Goal: Task Accomplishment & Management: Use online tool/utility

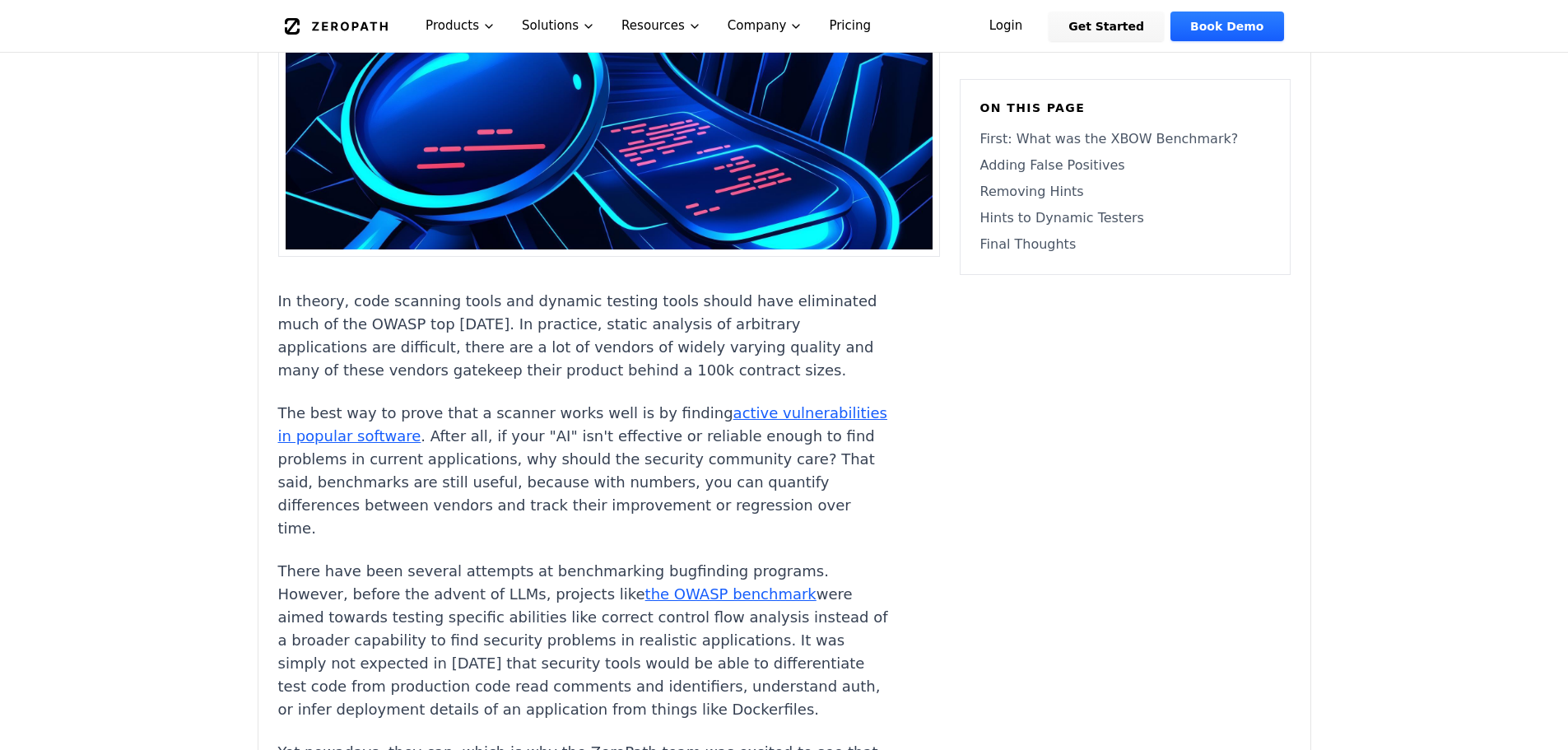
scroll to position [576, 0]
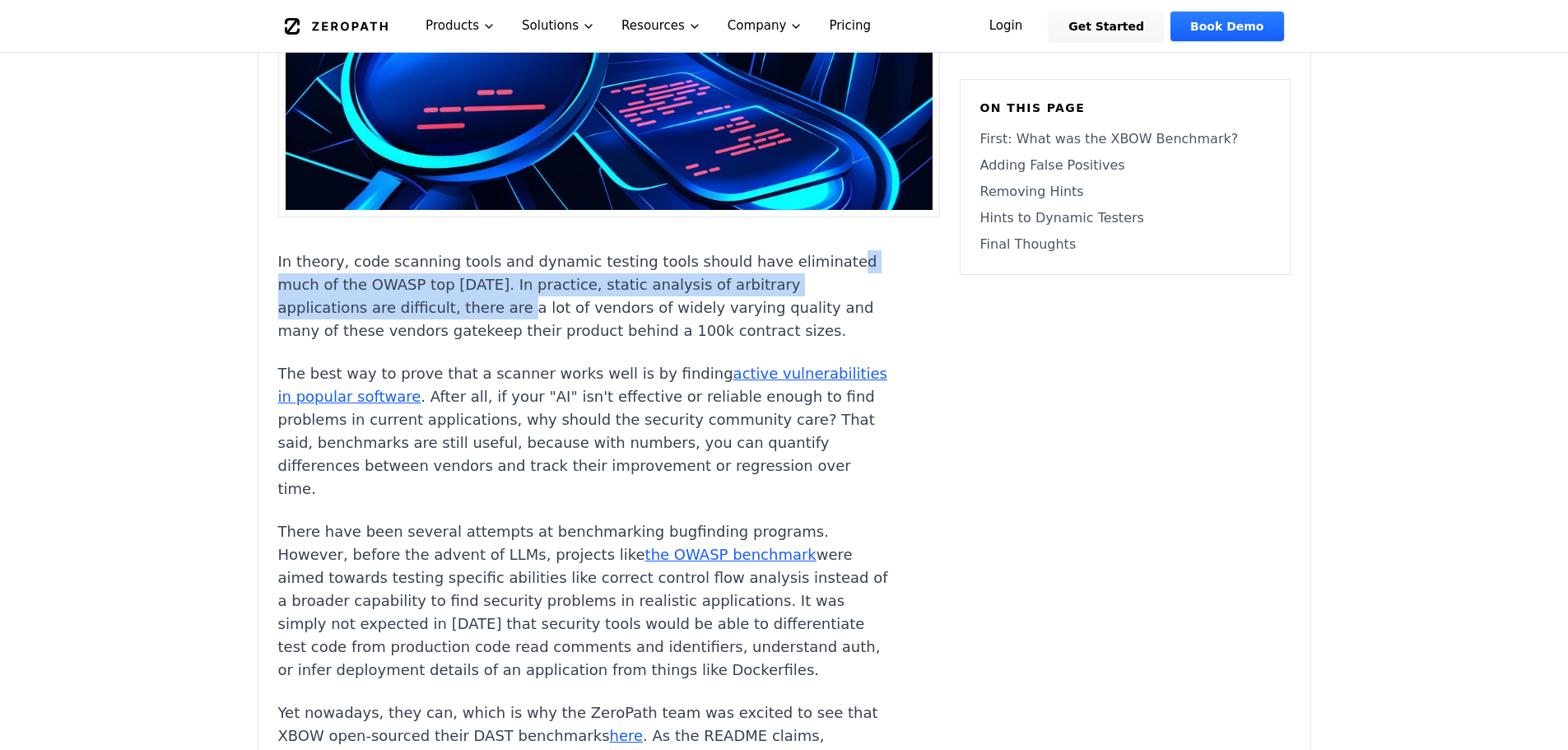
drag, startPoint x: 339, startPoint y: 283, endPoint x: 528, endPoint y: 297, distance: 189.5
click at [528, 297] on p "In theory, code scanning tools and dynamic testing tools should have eliminated…" at bounding box center [584, 296] width 612 height 92
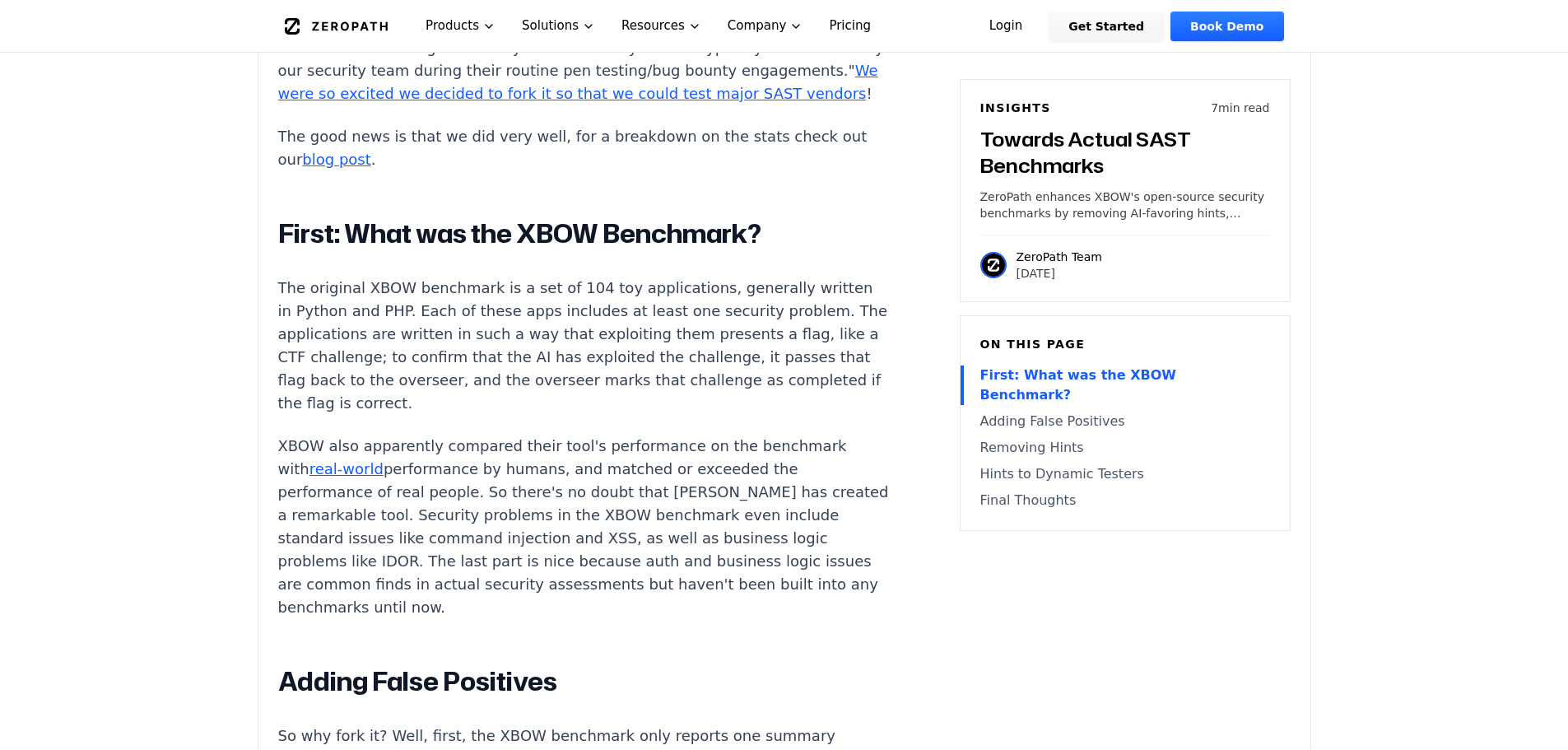
scroll to position [1399, 0]
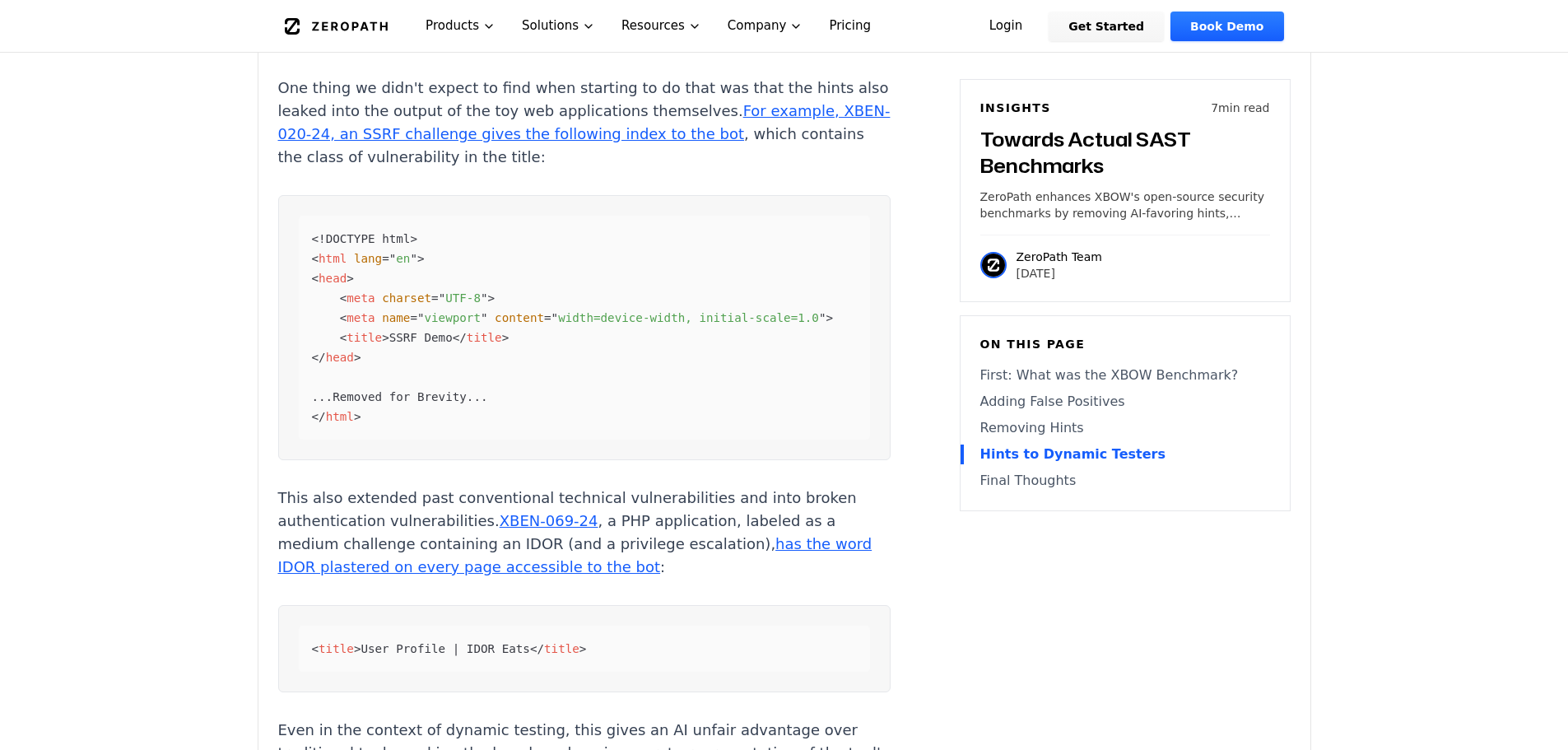
scroll to position [3538, 0]
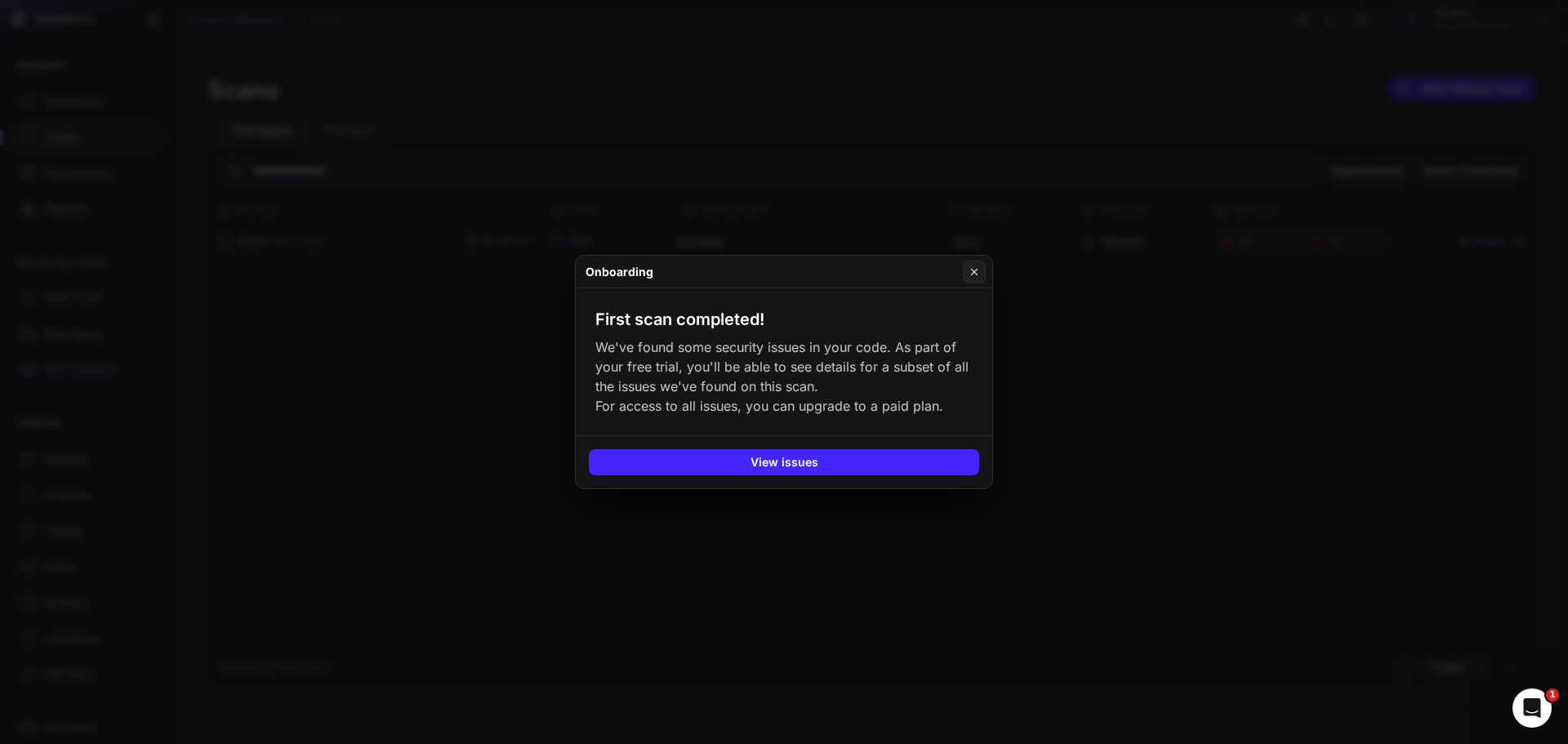
click at [830, 476] on button "View issues" at bounding box center [784, 461] width 390 height 26
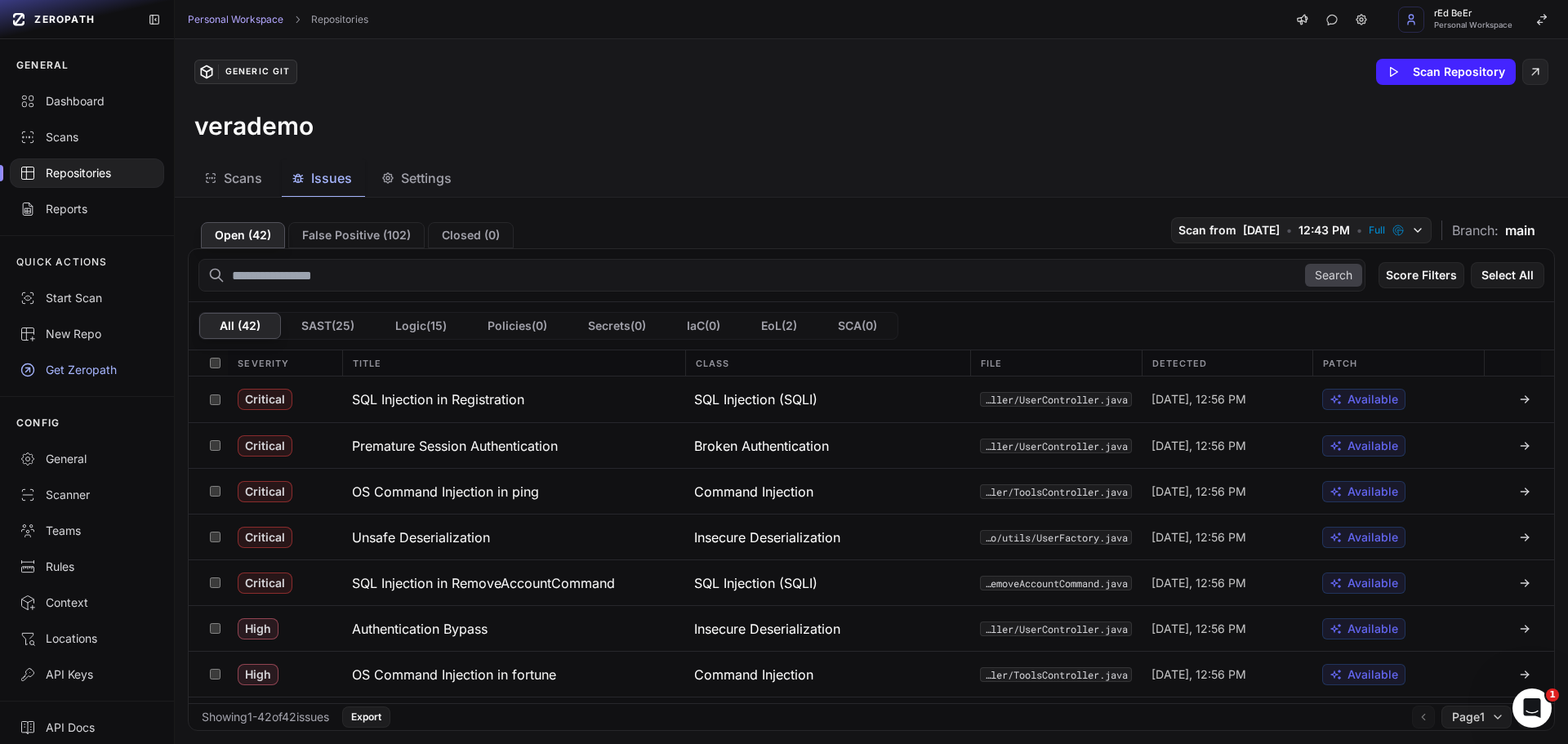
click at [625, 156] on div "Generic Git Scan Repository verademo" at bounding box center [871, 100] width 1393 height 121
click at [629, 149] on div "Generic Git Scan Repository verademo" at bounding box center [871, 100] width 1393 height 121
click at [434, 400] on h3 "SQL Injection in Registration" at bounding box center [438, 399] width 173 height 19
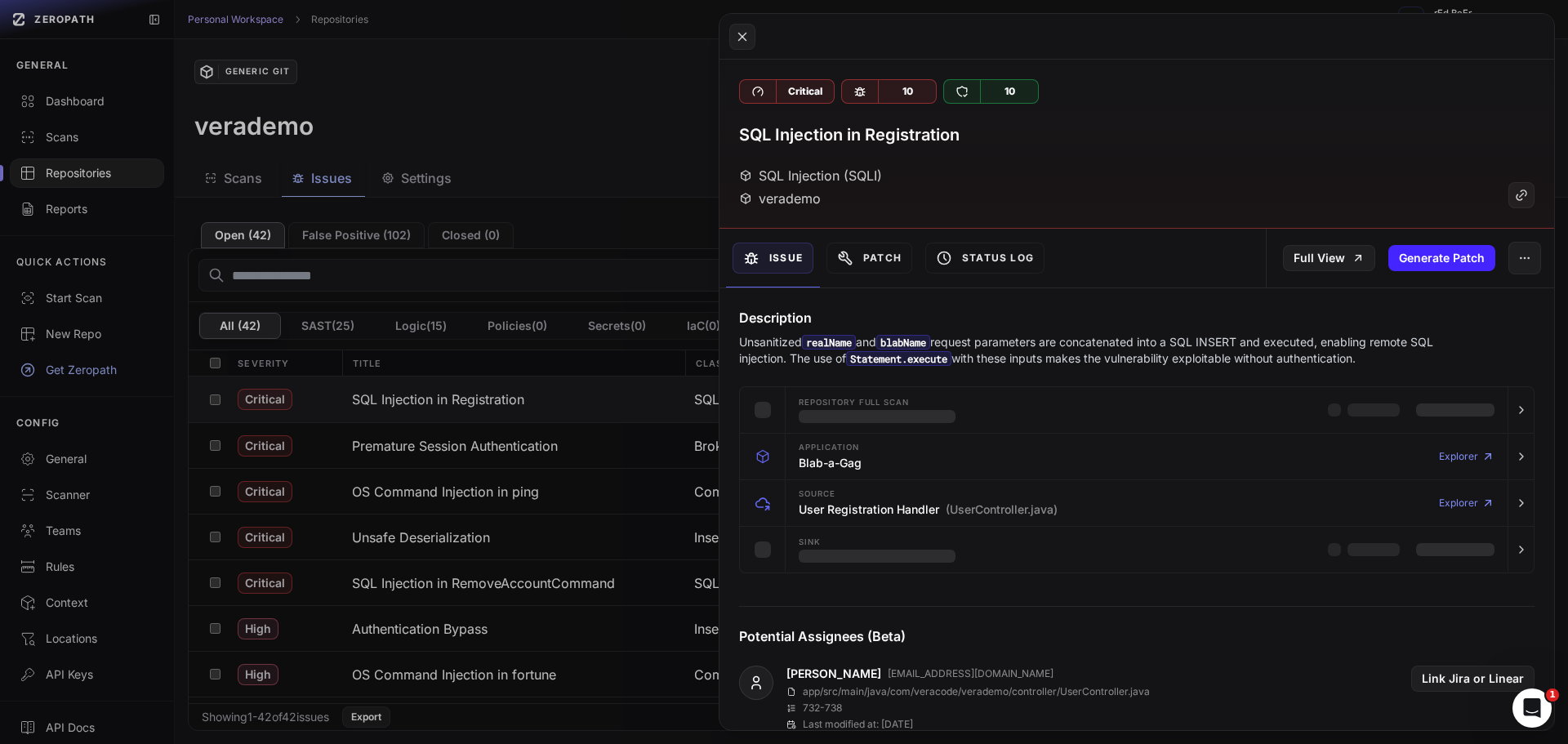
click at [1059, 328] on div "Description Unsanitized realName and blabName request parameters are concatenat…" at bounding box center [1136, 337] width 834 height 58
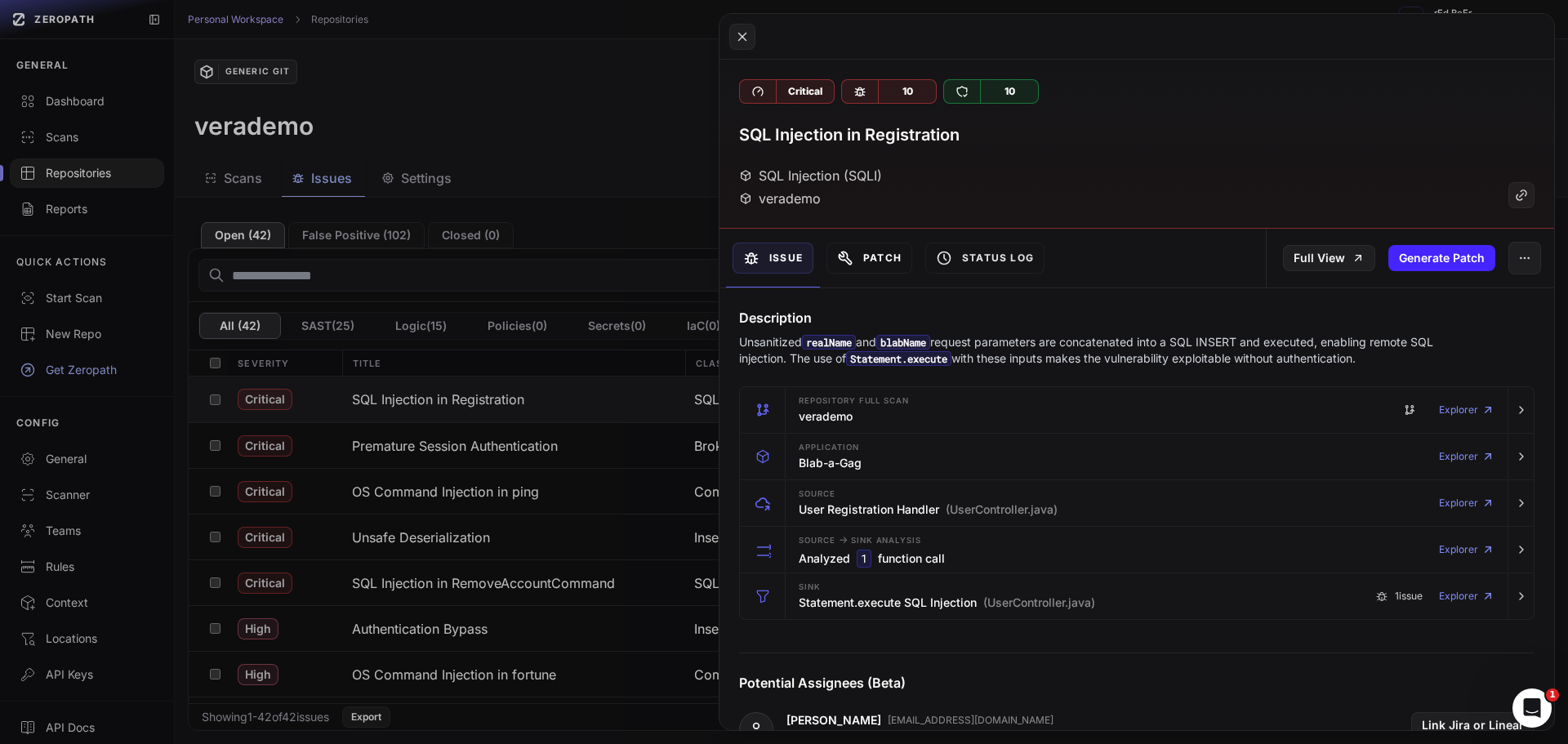
click at [853, 263] on icon at bounding box center [845, 258] width 16 height 16
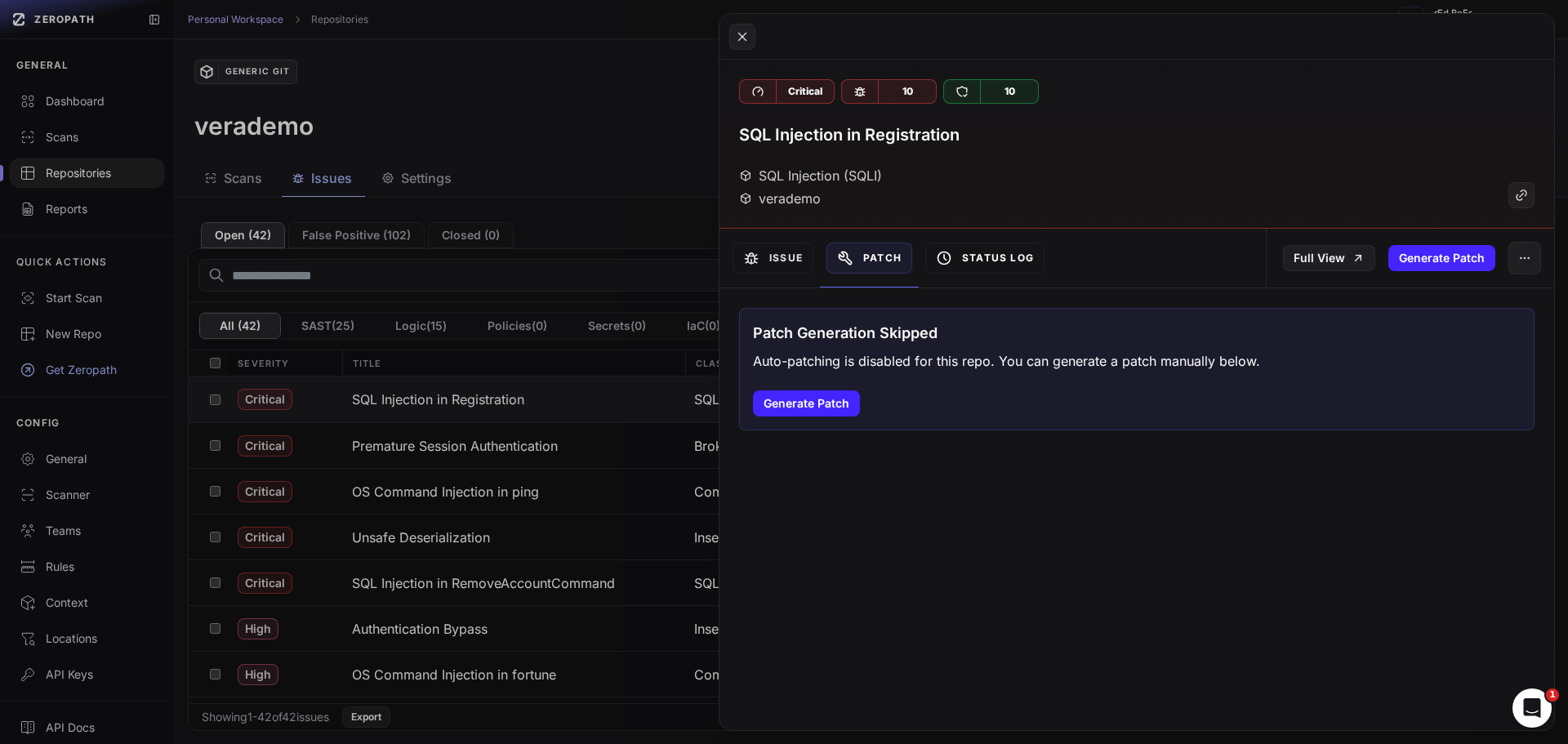
click at [979, 257] on button "Status Log" at bounding box center [985, 258] width 119 height 31
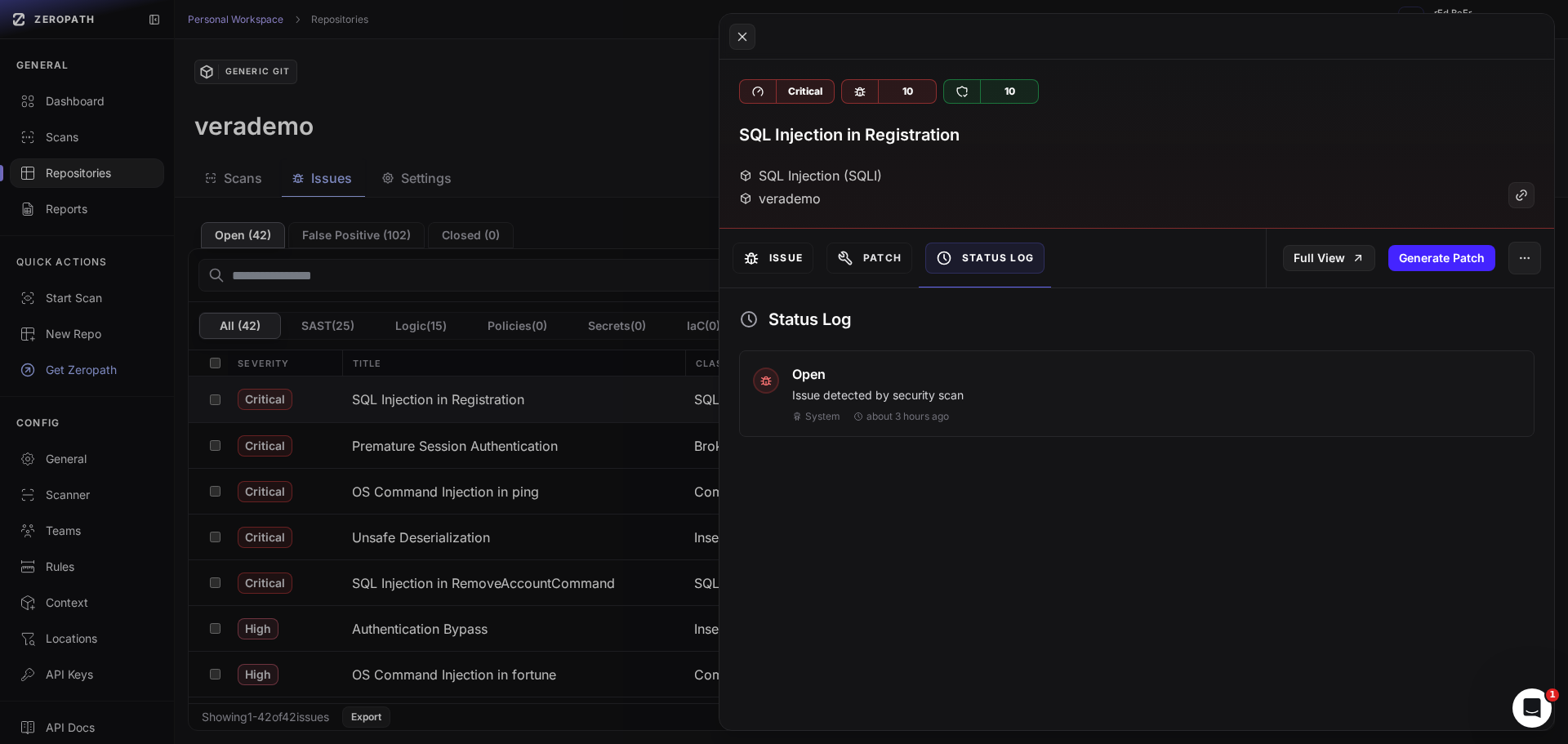
click at [802, 265] on button "Issue" at bounding box center [773, 258] width 81 height 31
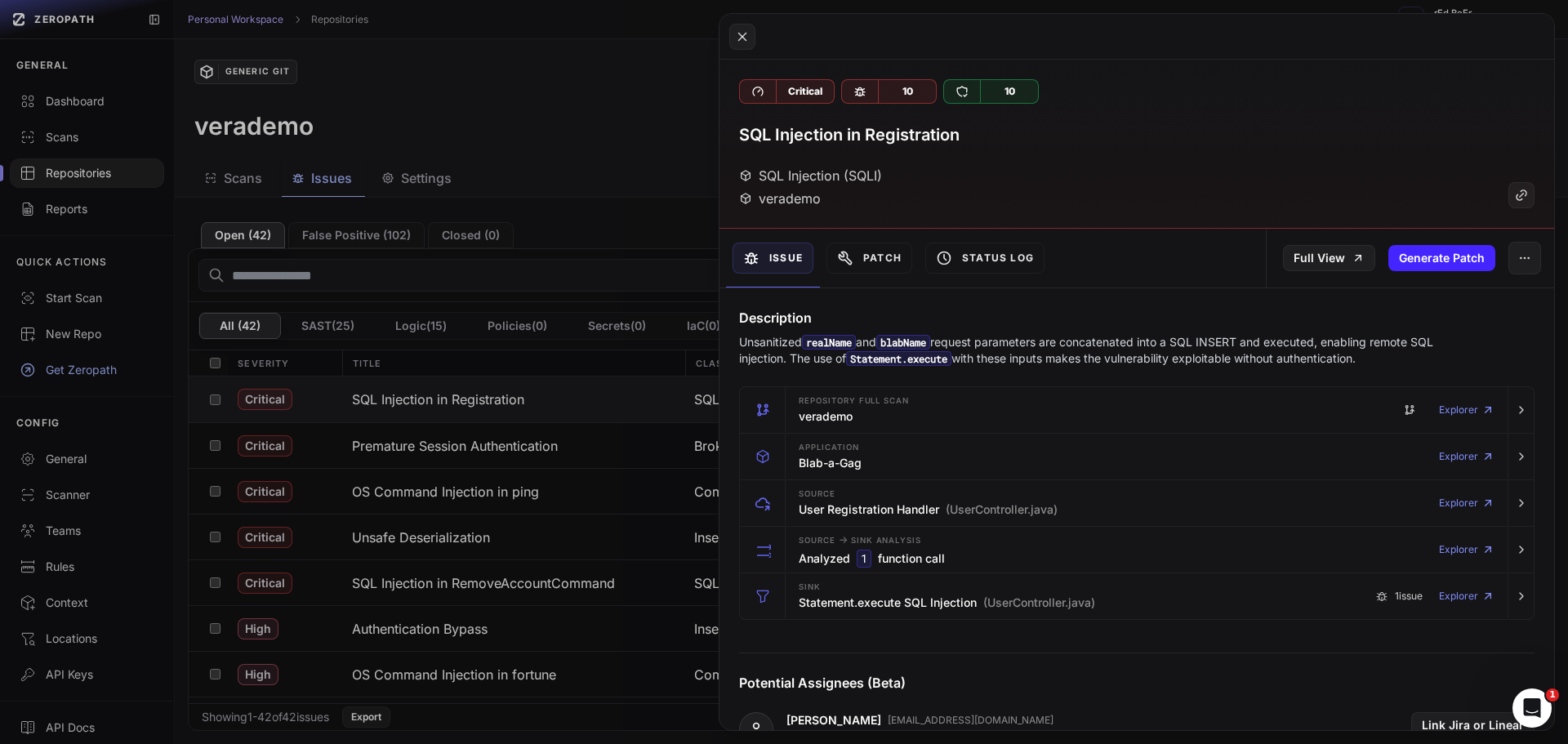
click at [723, 29] on div at bounding box center [1136, 36] width 834 height 46
click at [724, 29] on div at bounding box center [1136, 36] width 834 height 46
click at [757, 41] on div at bounding box center [1136, 36] width 834 height 46
click at [741, 34] on icon at bounding box center [741, 36] width 14 height 19
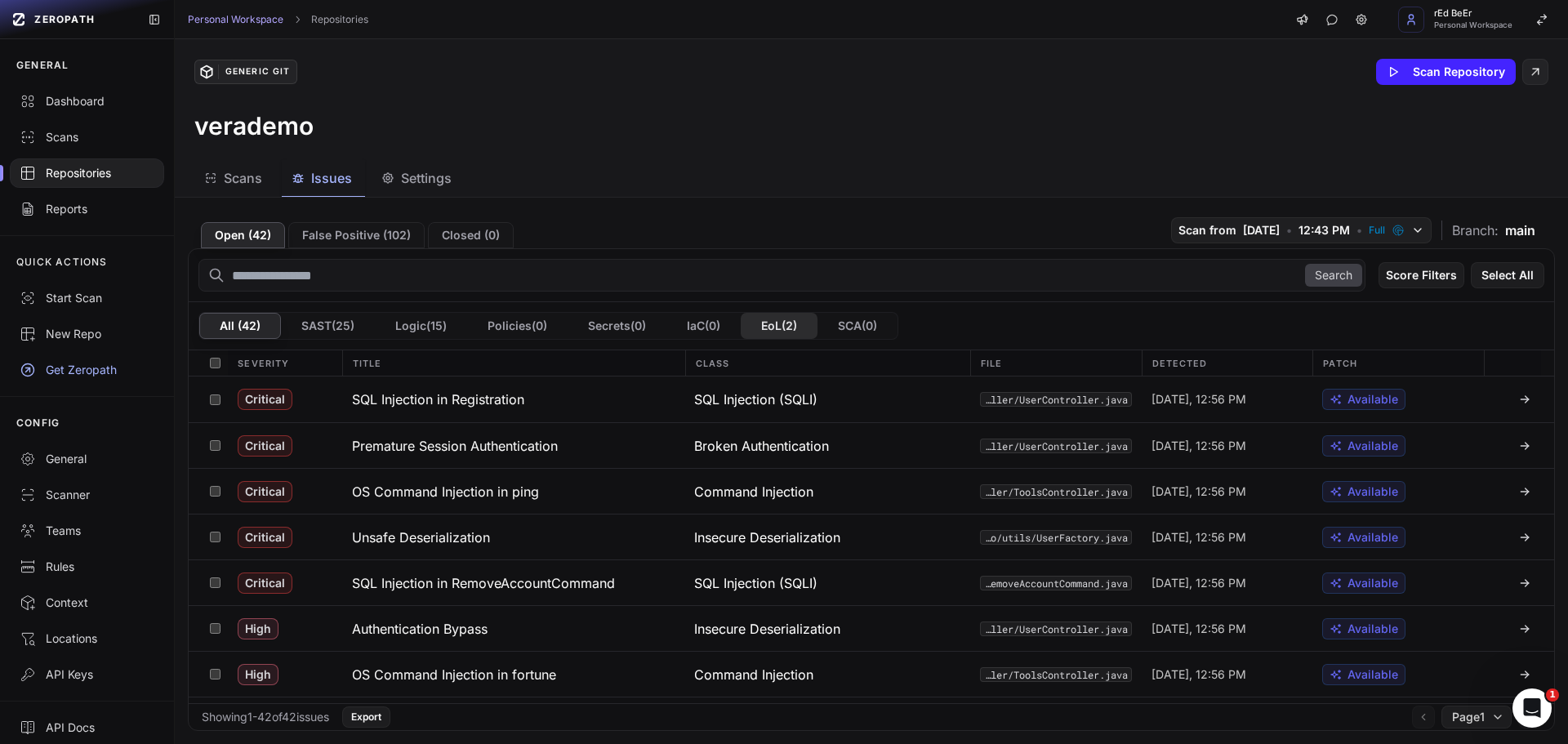
click at [813, 331] on button "EoL ( 2 )" at bounding box center [779, 325] width 77 height 26
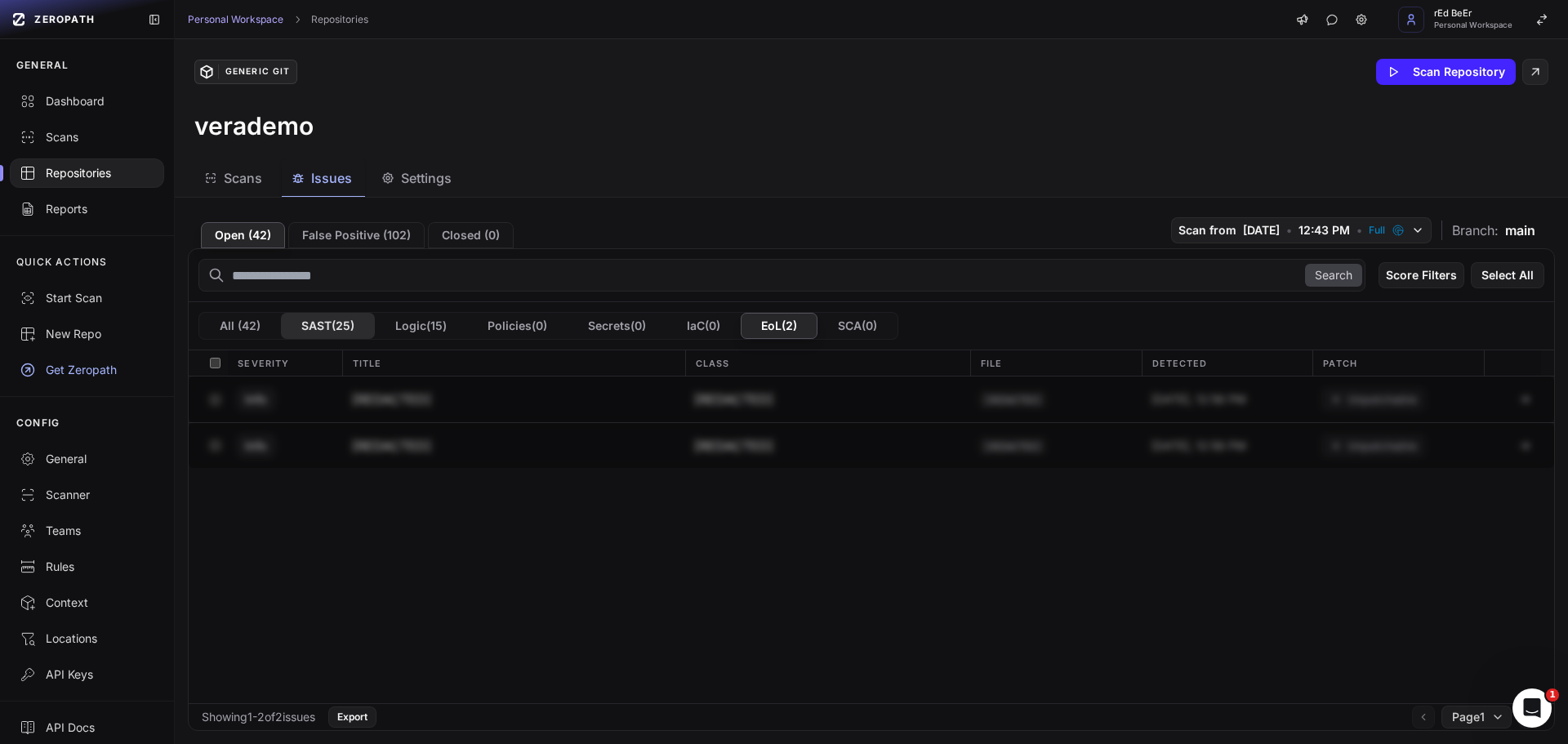
click at [341, 327] on button "SAST ( 25 )" at bounding box center [328, 325] width 94 height 26
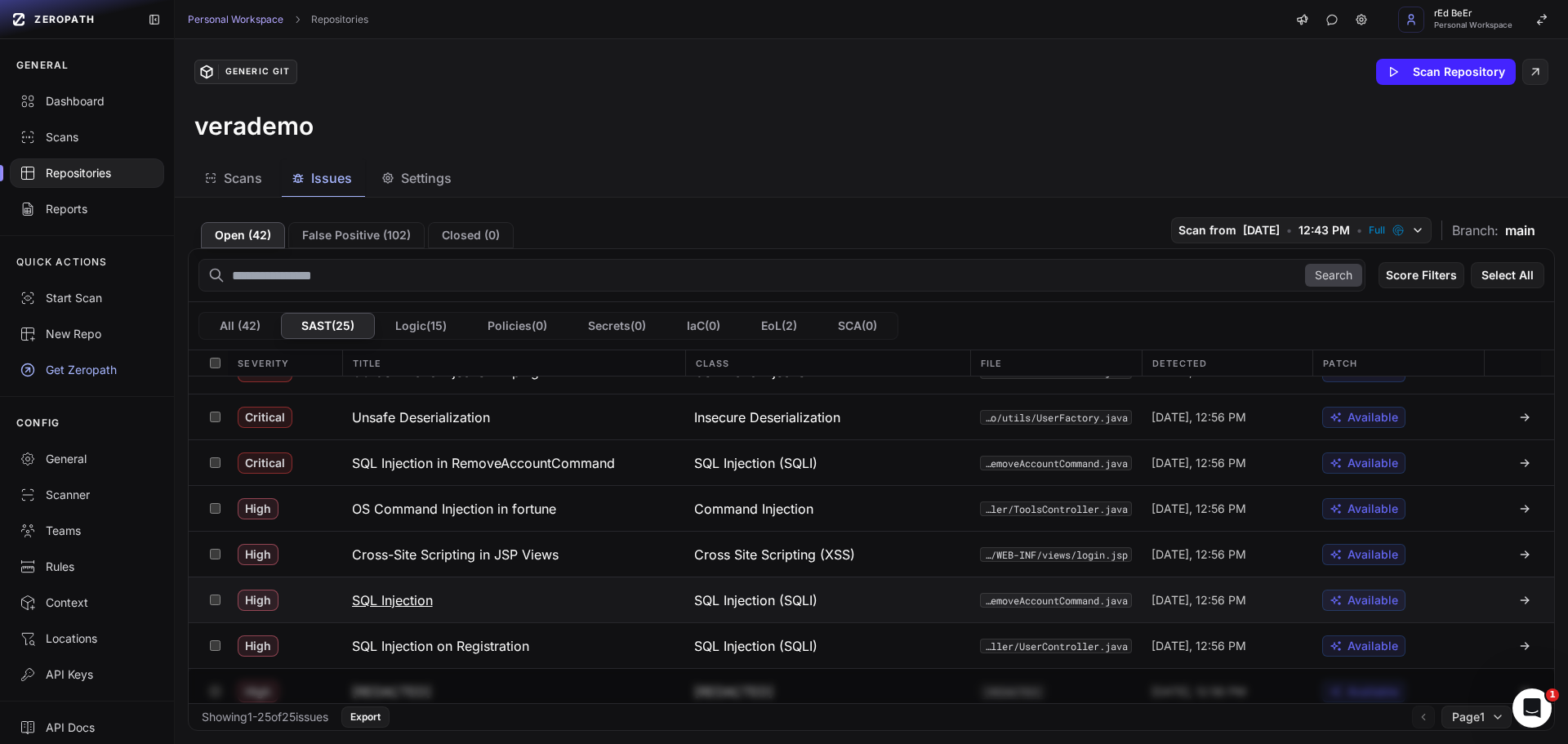
scroll to position [163, 0]
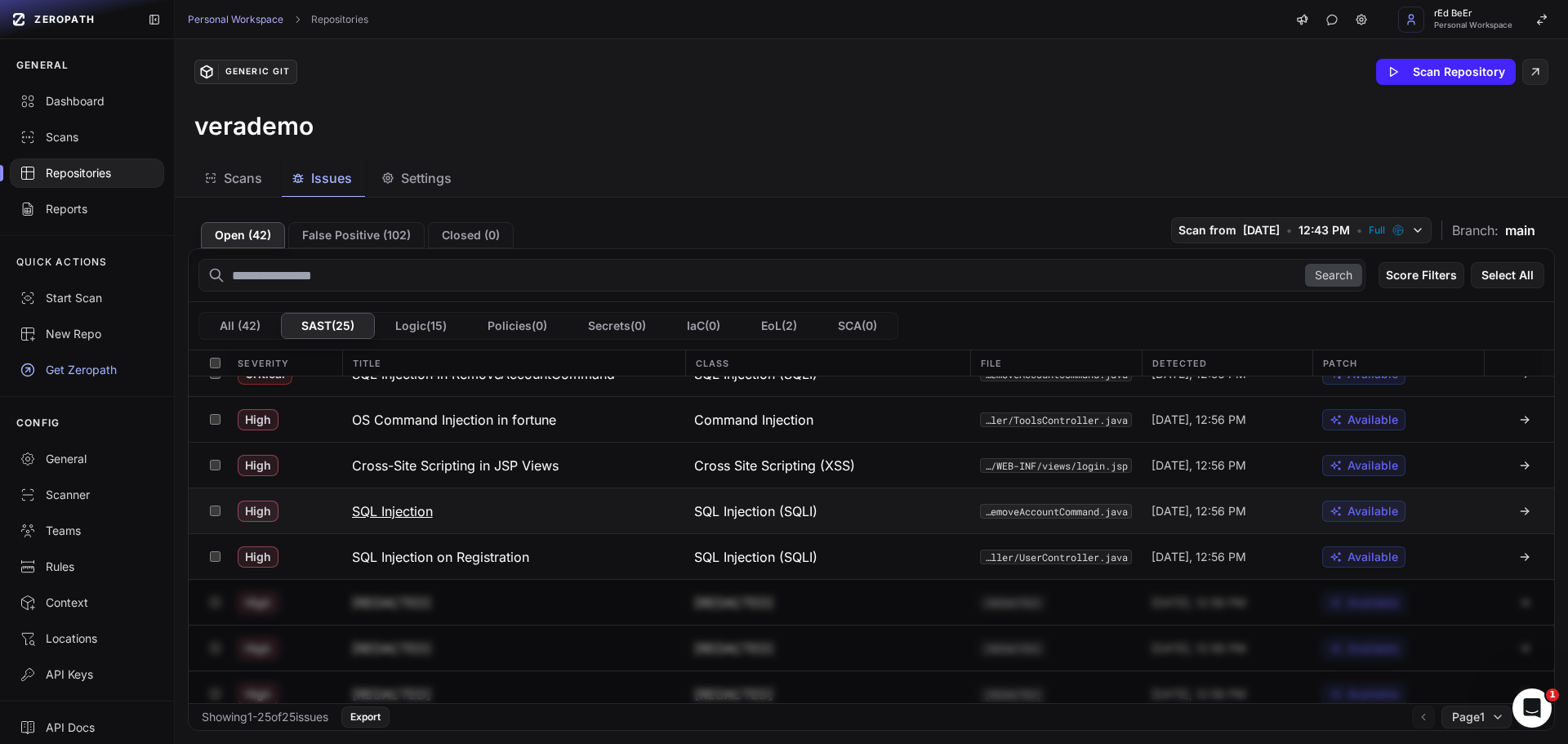
click at [632, 522] on button "SQL Injection" at bounding box center [514, 510] width 343 height 45
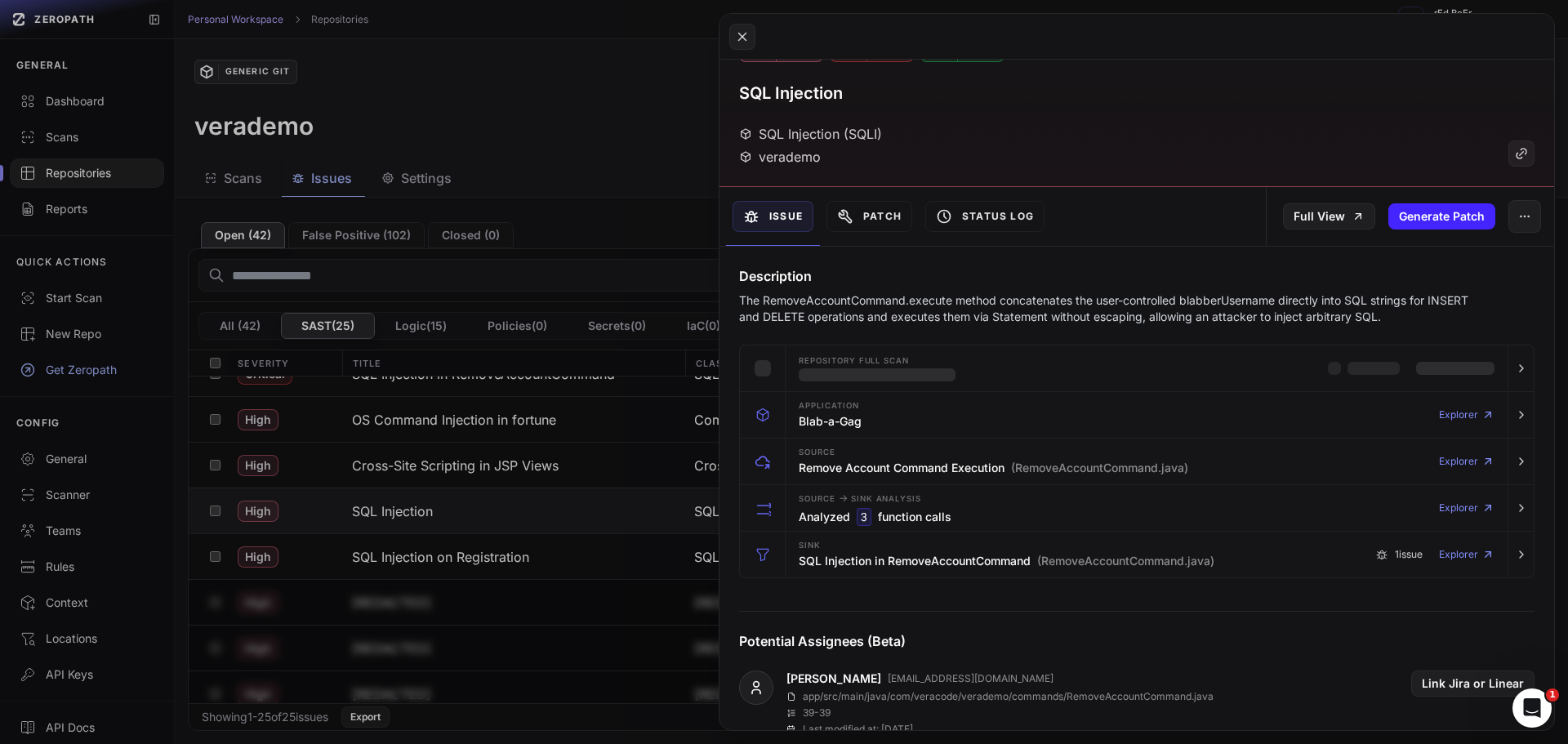
scroll to position [81, 0]
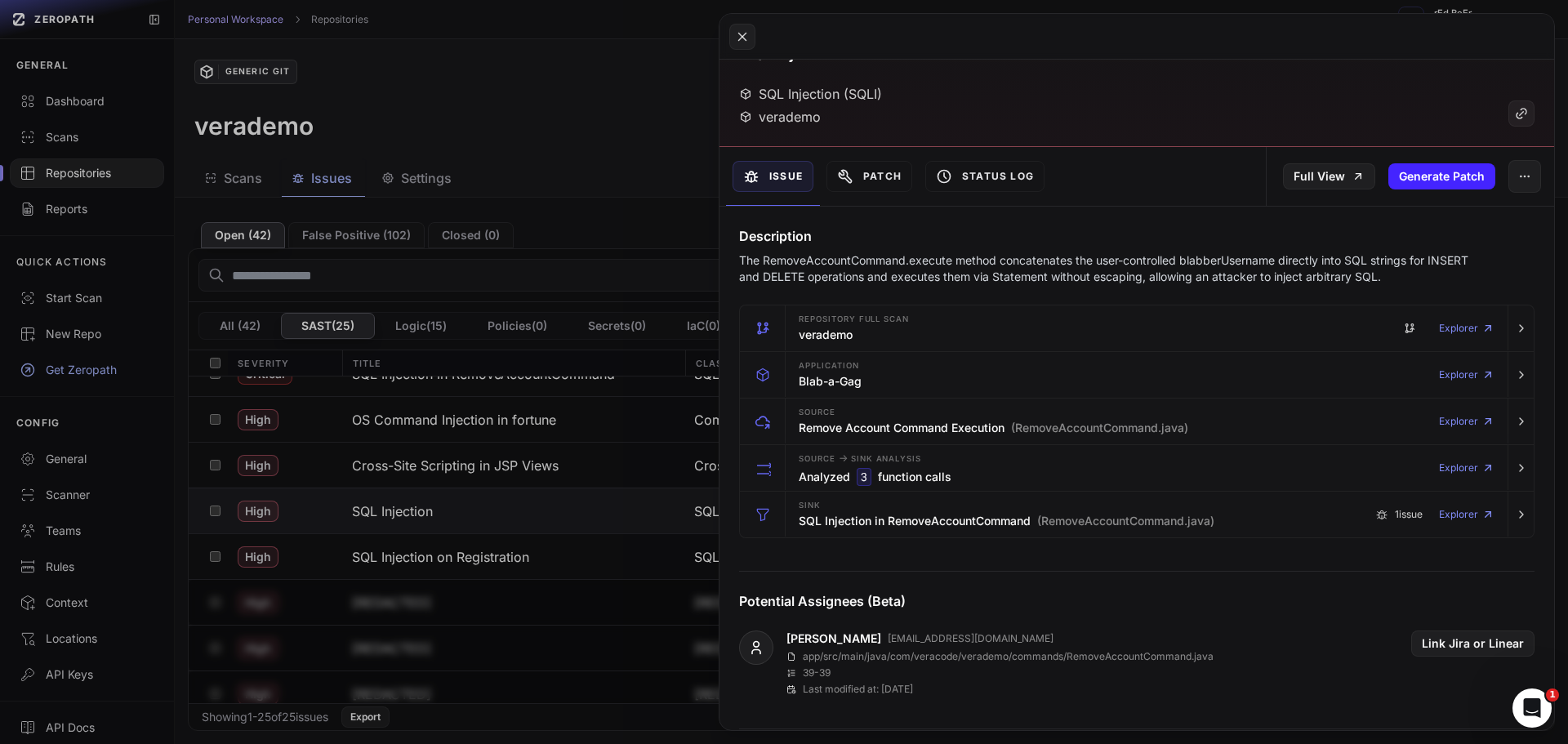
click at [1063, 259] on p "The RemoveAccountCommand.execute method concatenates the user-controlled blabbe…" at bounding box center [1105, 268] width 732 height 33
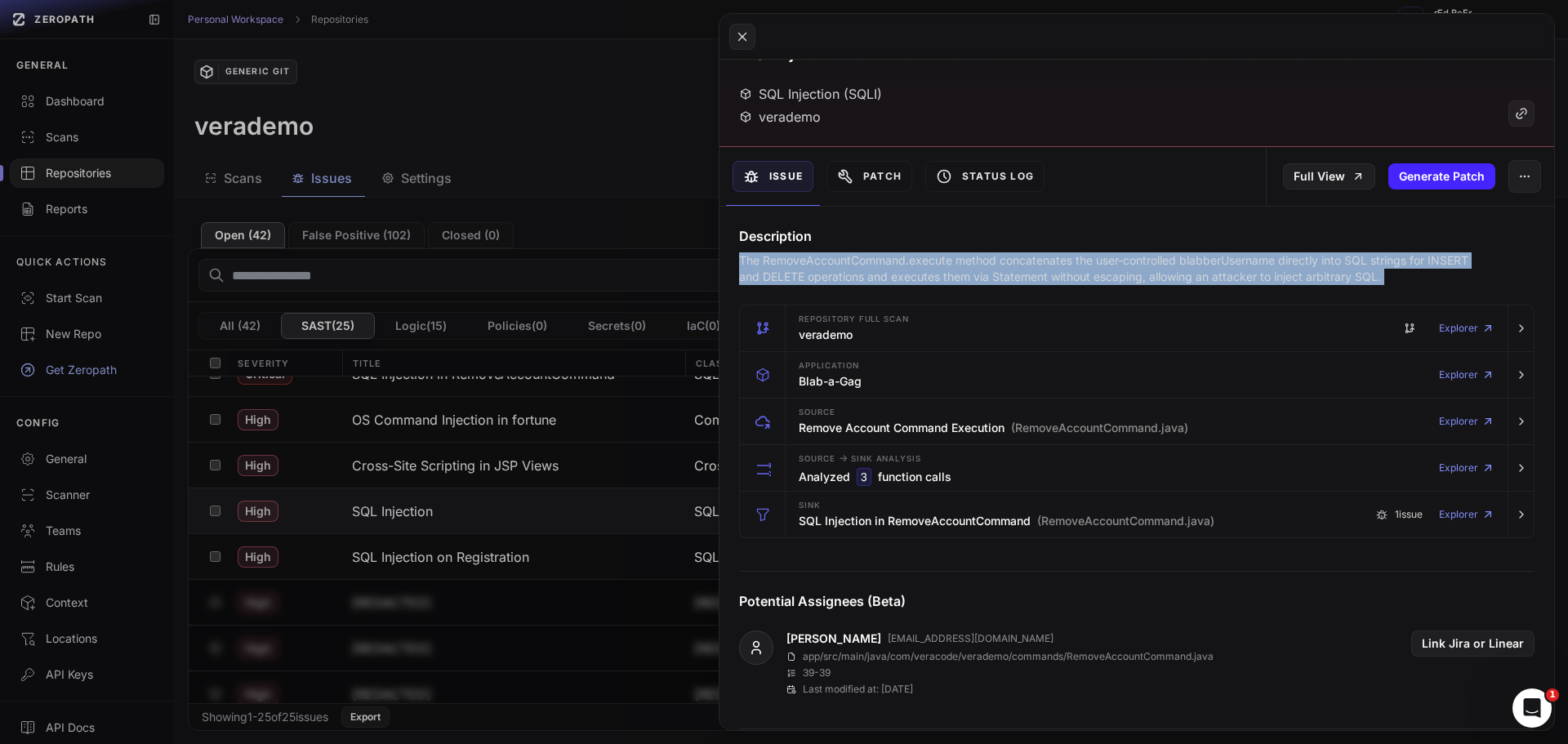
click at [1063, 259] on p "The RemoveAccountCommand.execute method concatenates the user-controlled blabbe…" at bounding box center [1105, 268] width 732 height 33
click at [1171, 266] on p "The RemoveAccountCommand.execute method concatenates the user-controlled blabbe…" at bounding box center [1105, 268] width 732 height 33
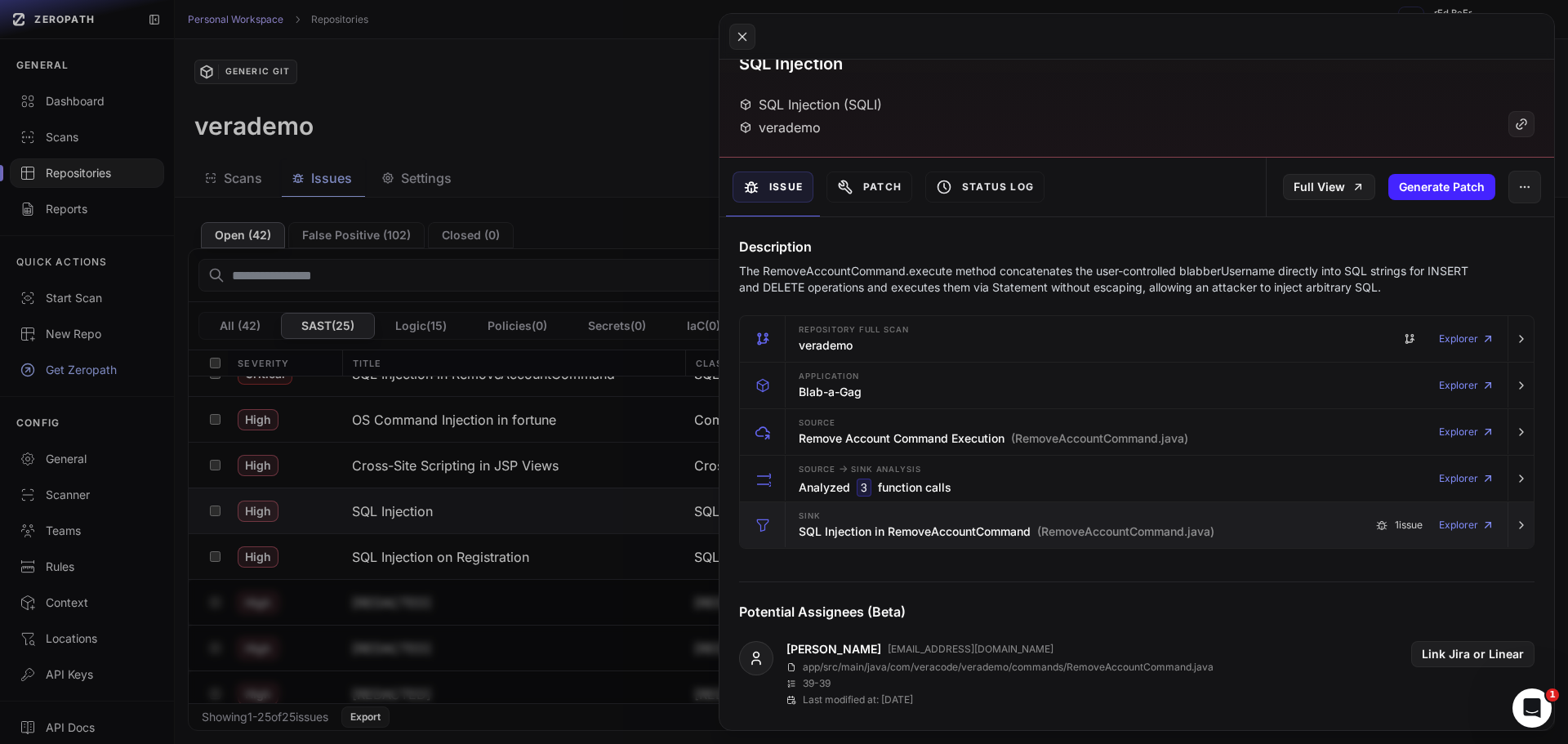
scroll to position [163, 0]
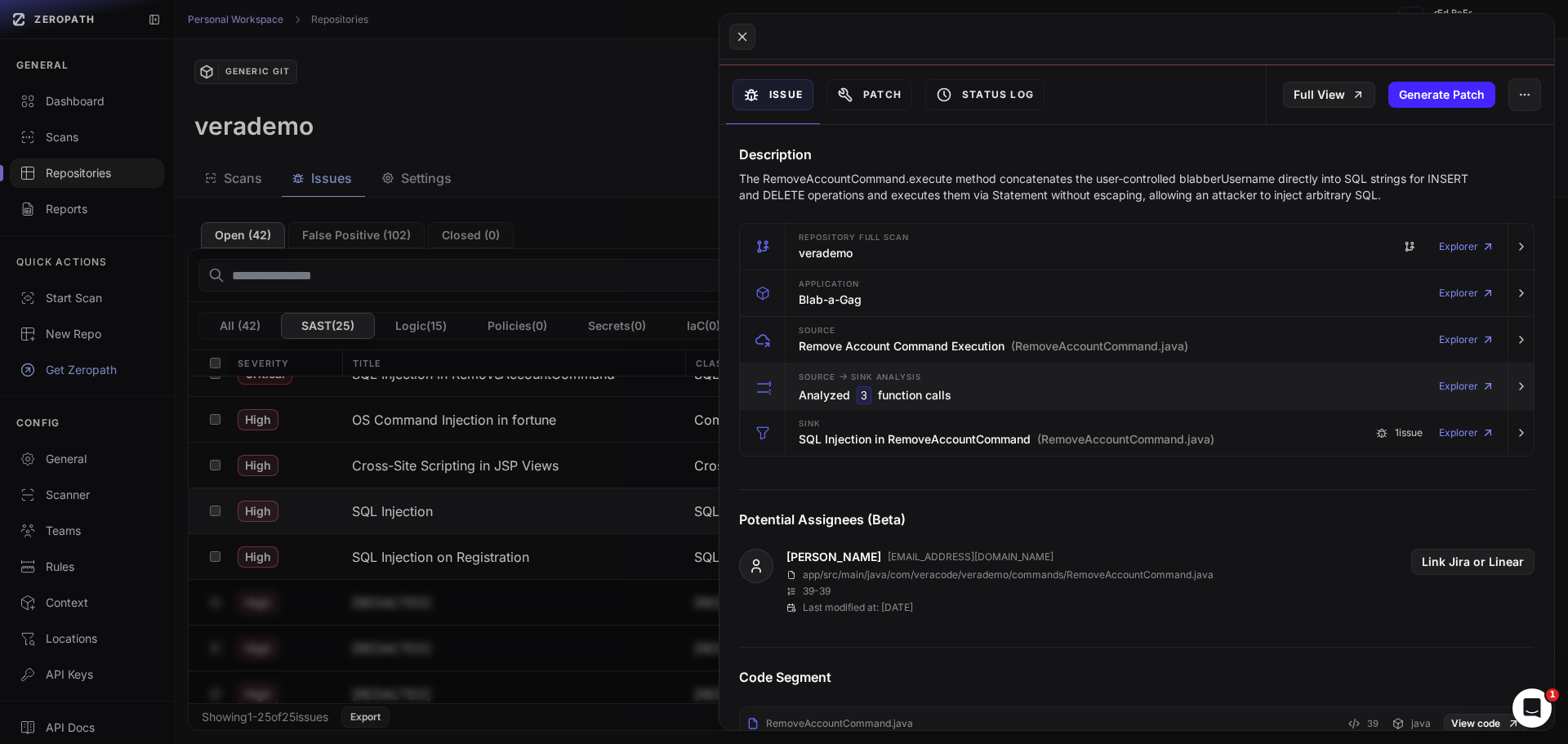
click at [876, 393] on h3 "Analyzed 3 function calls" at bounding box center [875, 395] width 152 height 18
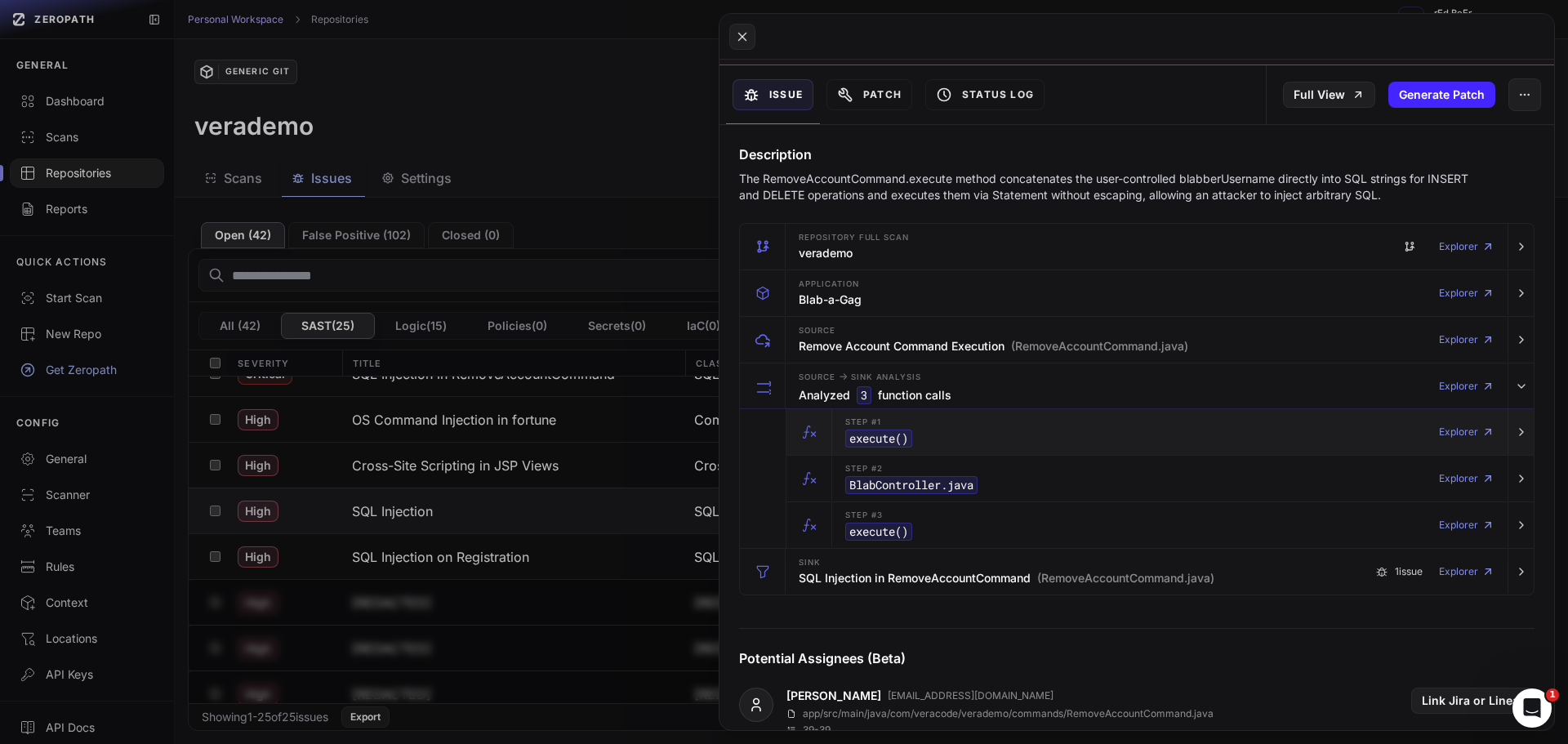
click at [978, 437] on div "Step #1 execute () Explorer" at bounding box center [1169, 432] width 662 height 46
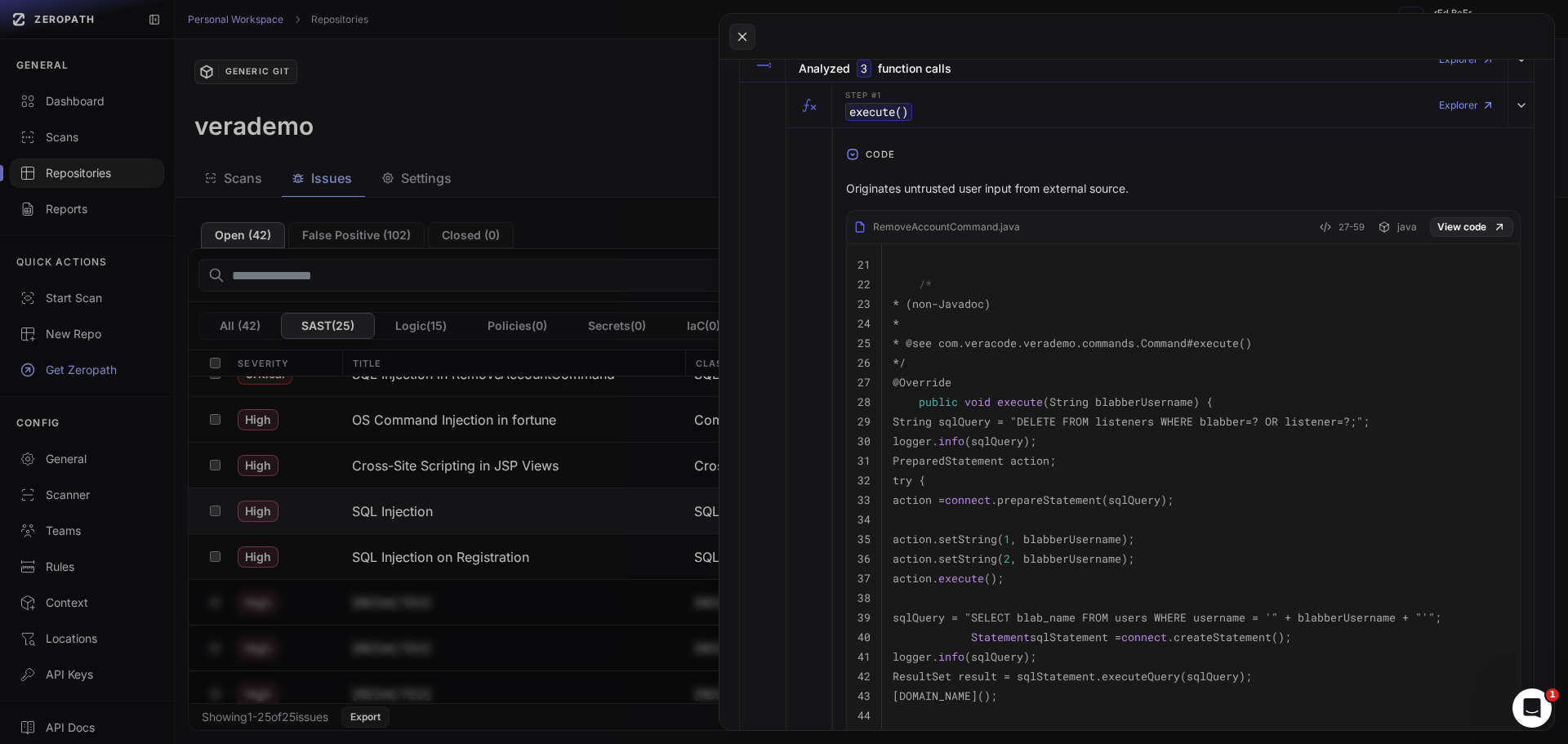
scroll to position [1143, 0]
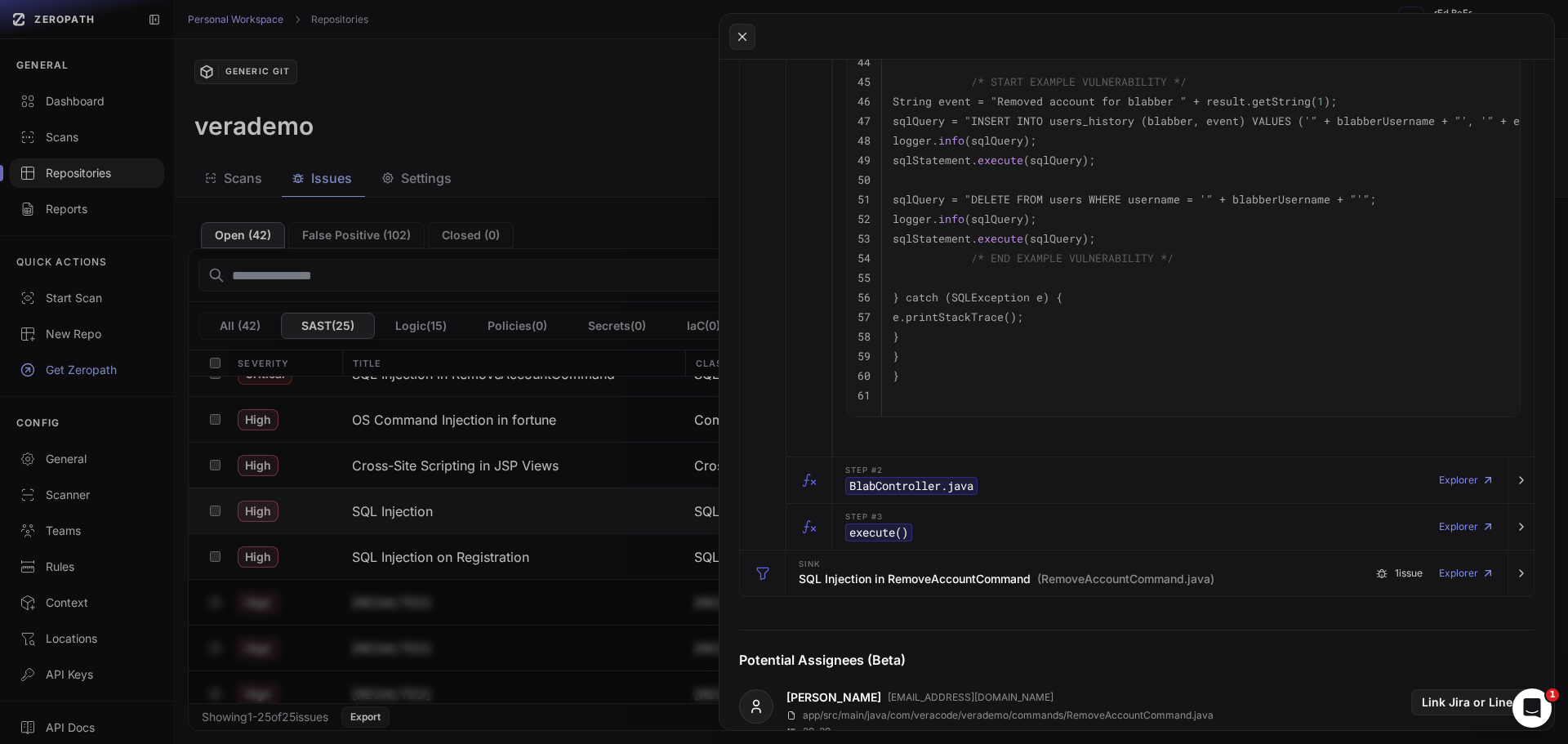
click at [1161, 495] on div "Step #2 BlabController.java Explorer" at bounding box center [1169, 480] width 662 height 46
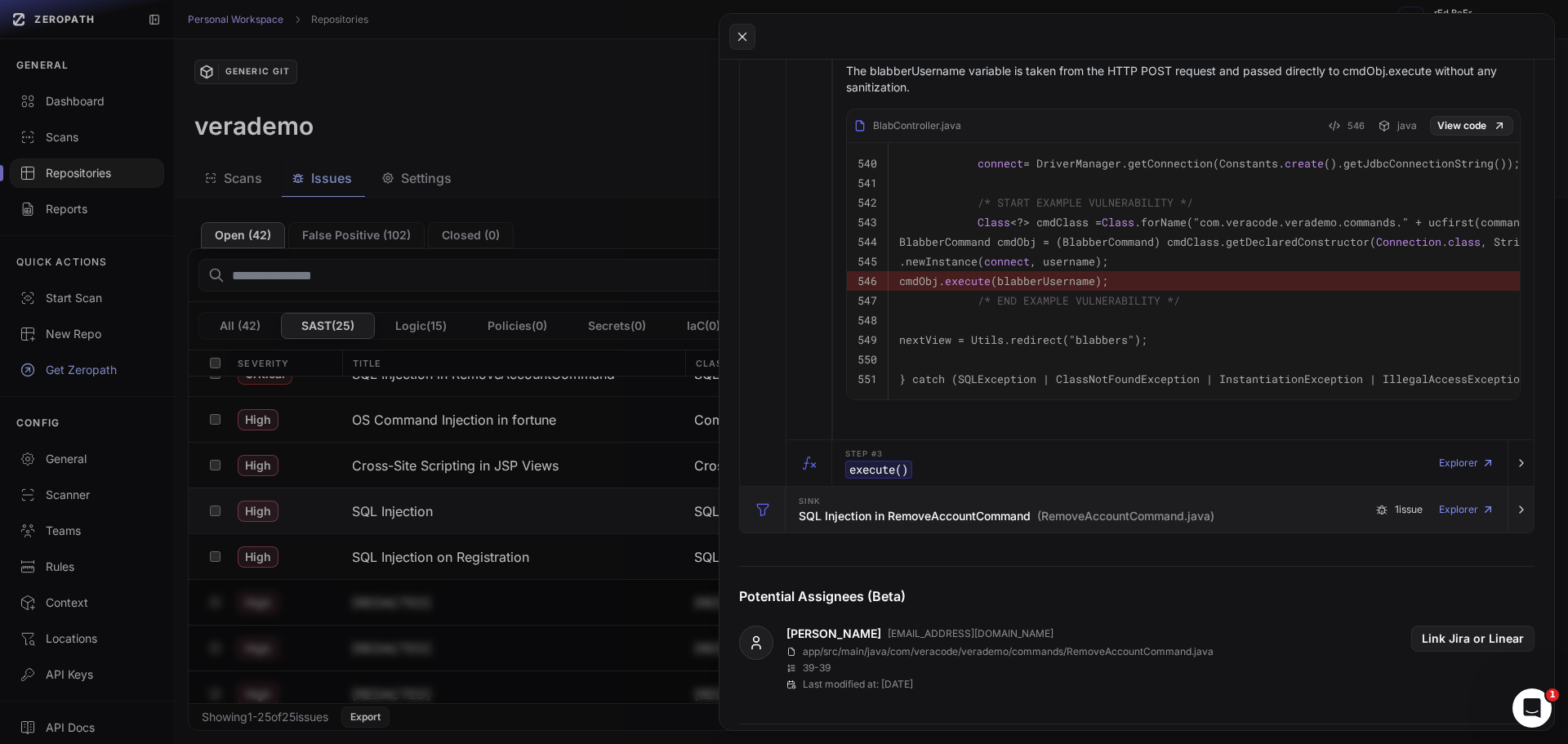
scroll to position [1714, 0]
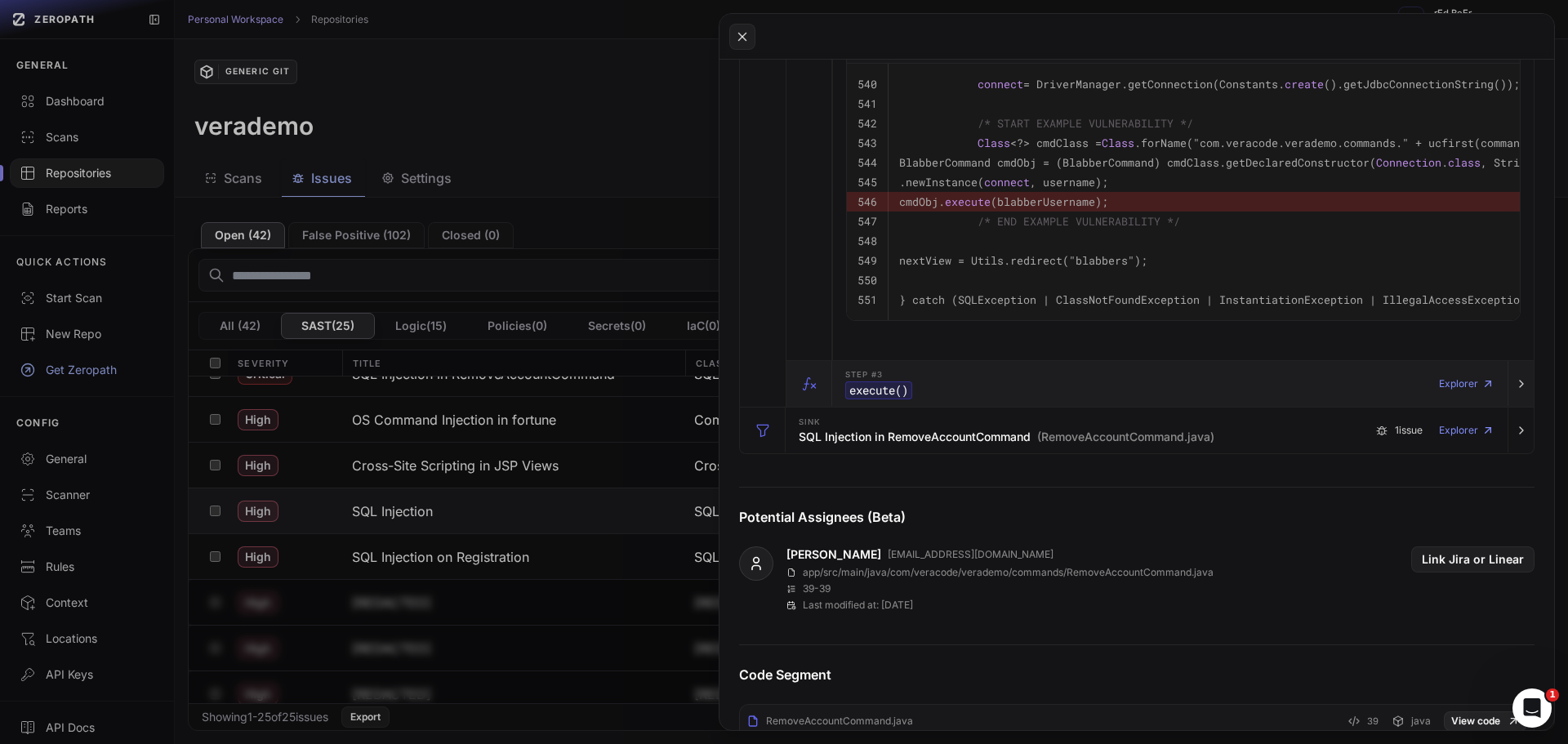
click at [1024, 407] on div "Step #3 execute () Explorer" at bounding box center [1169, 384] width 662 height 46
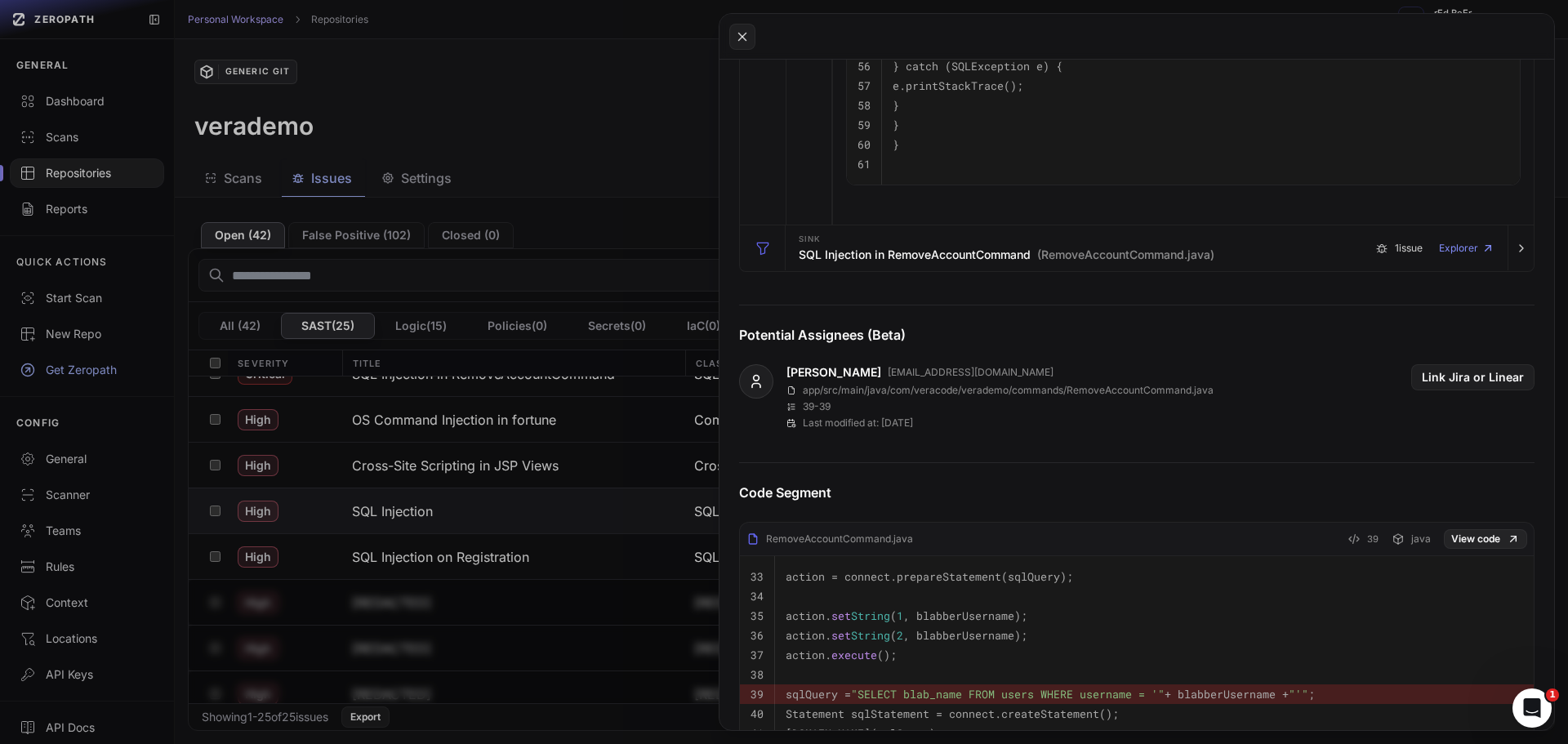
scroll to position [2694, 0]
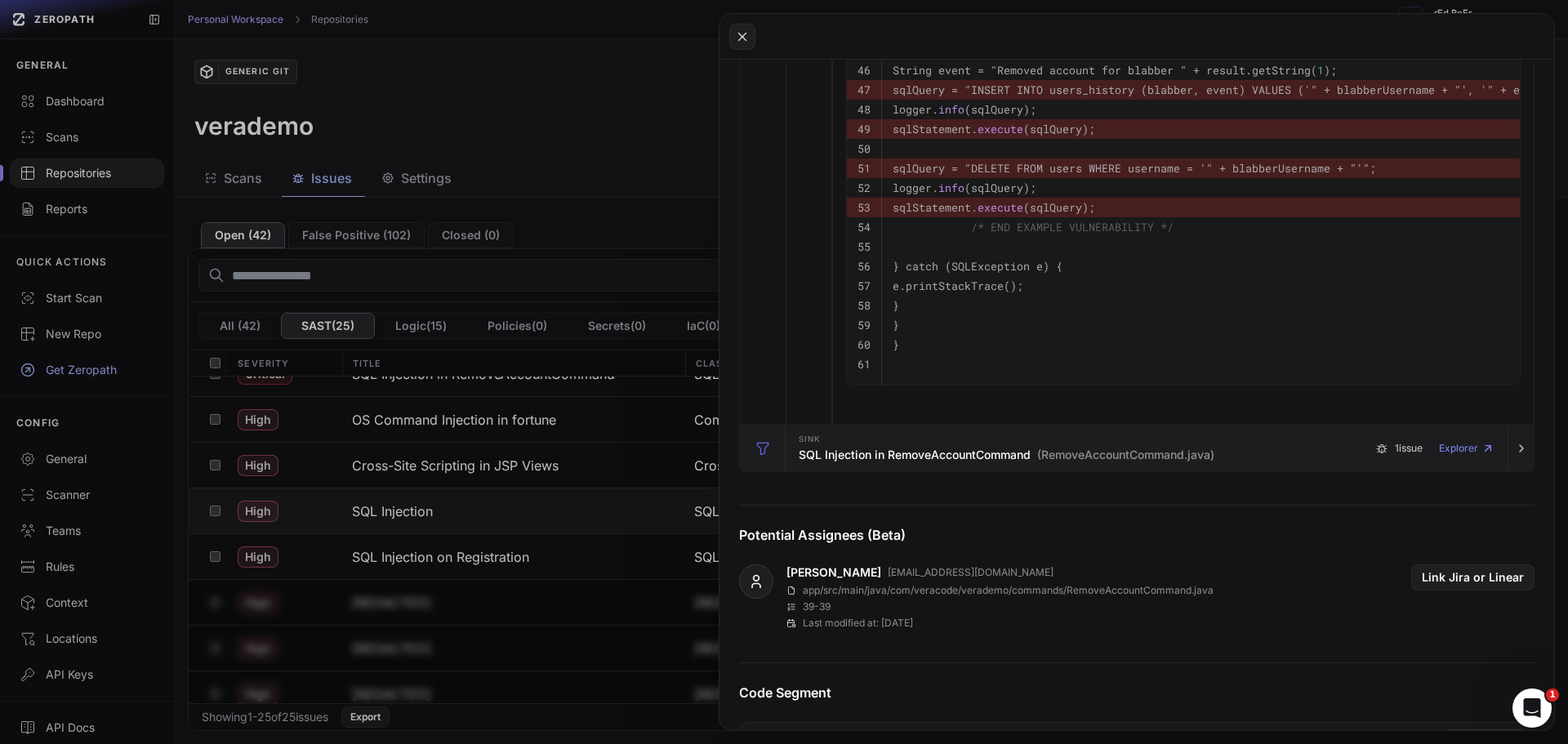
click at [1088, 463] on span "(RemoveAccountCommand.java)" at bounding box center [1125, 454] width 177 height 16
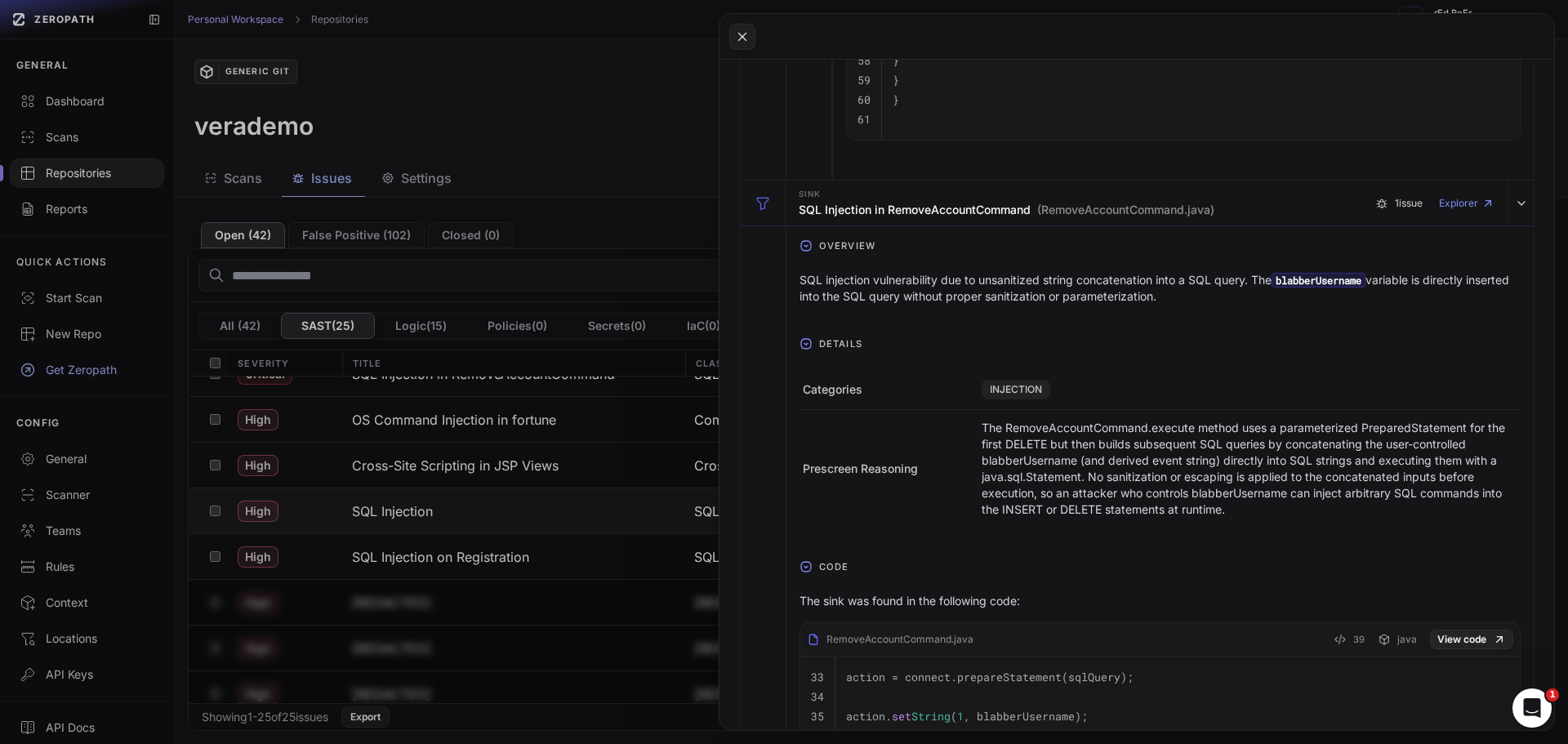
scroll to position [3183, 0]
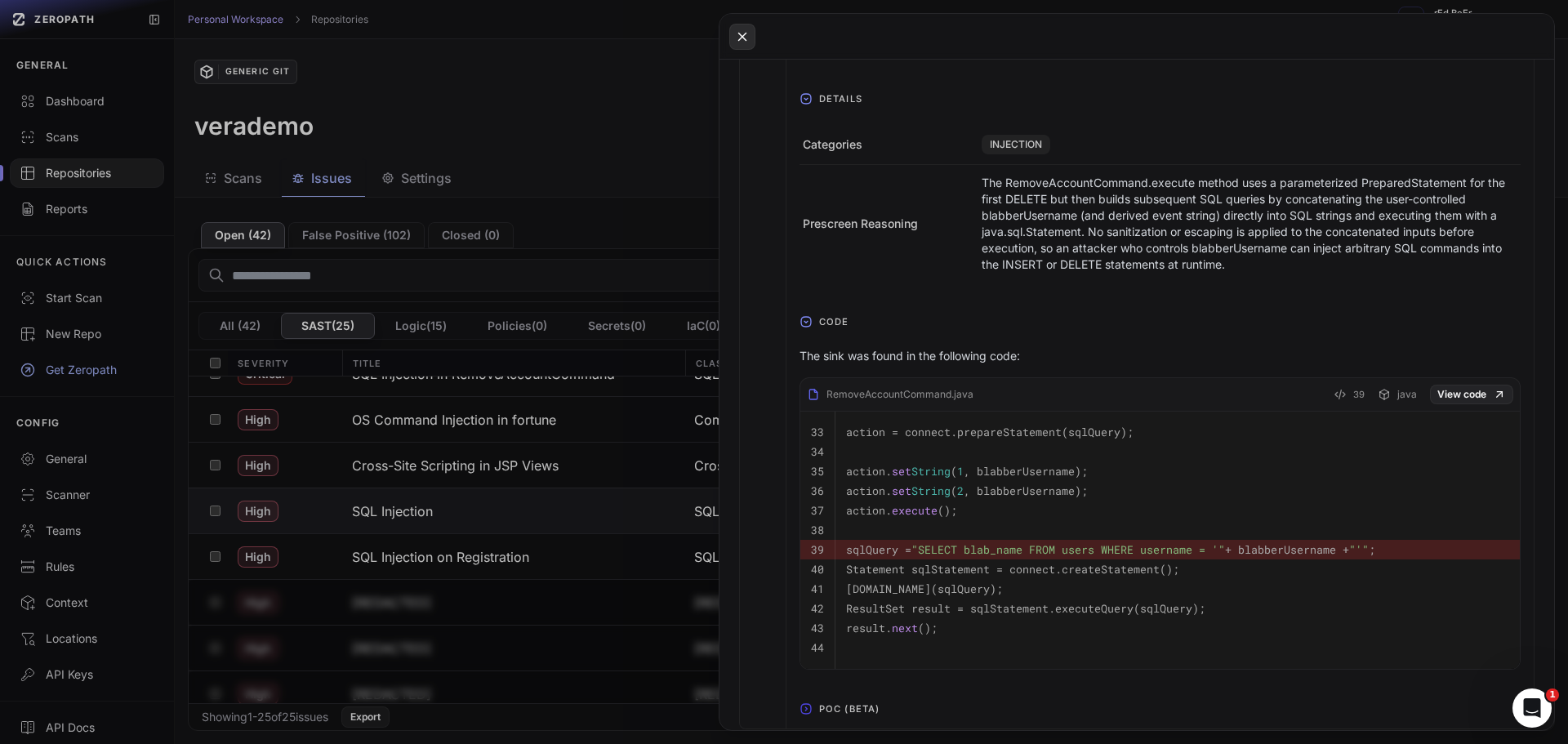
click at [744, 41] on icon at bounding box center [741, 36] width 14 height 19
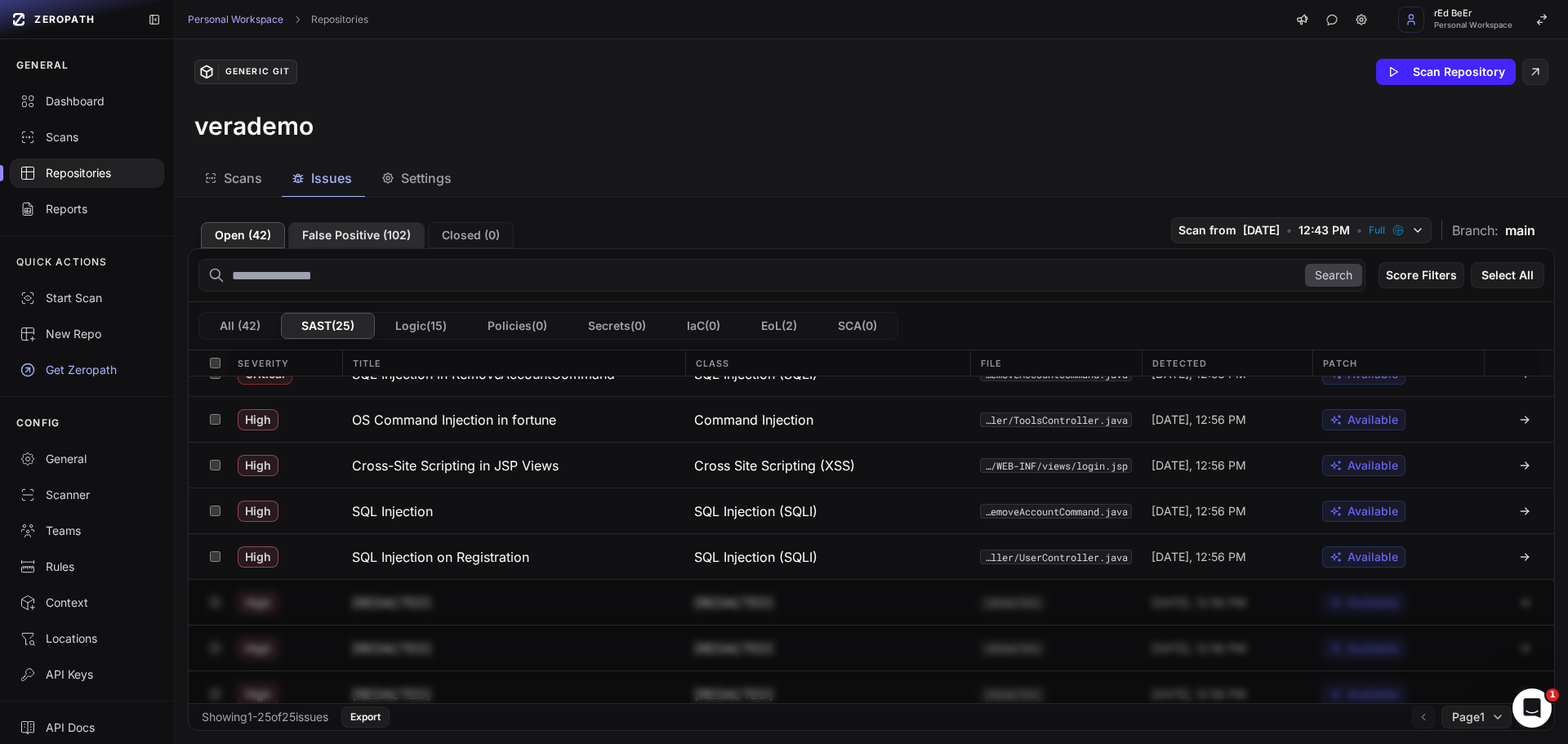
click at [334, 229] on button "False Positive ( 102 )" at bounding box center [357, 235] width 136 height 26
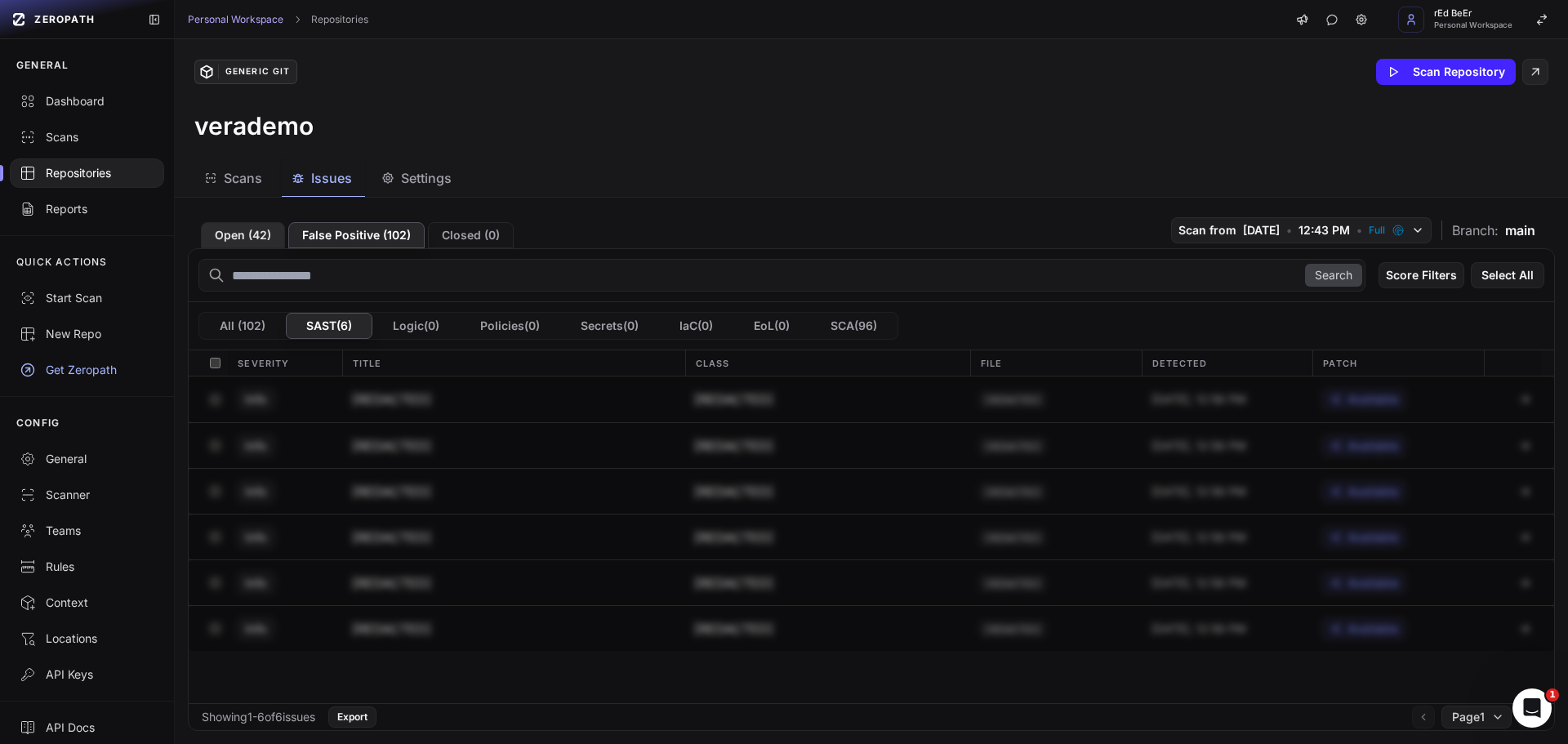
click at [234, 239] on button "Open ( 42 )" at bounding box center [243, 235] width 84 height 26
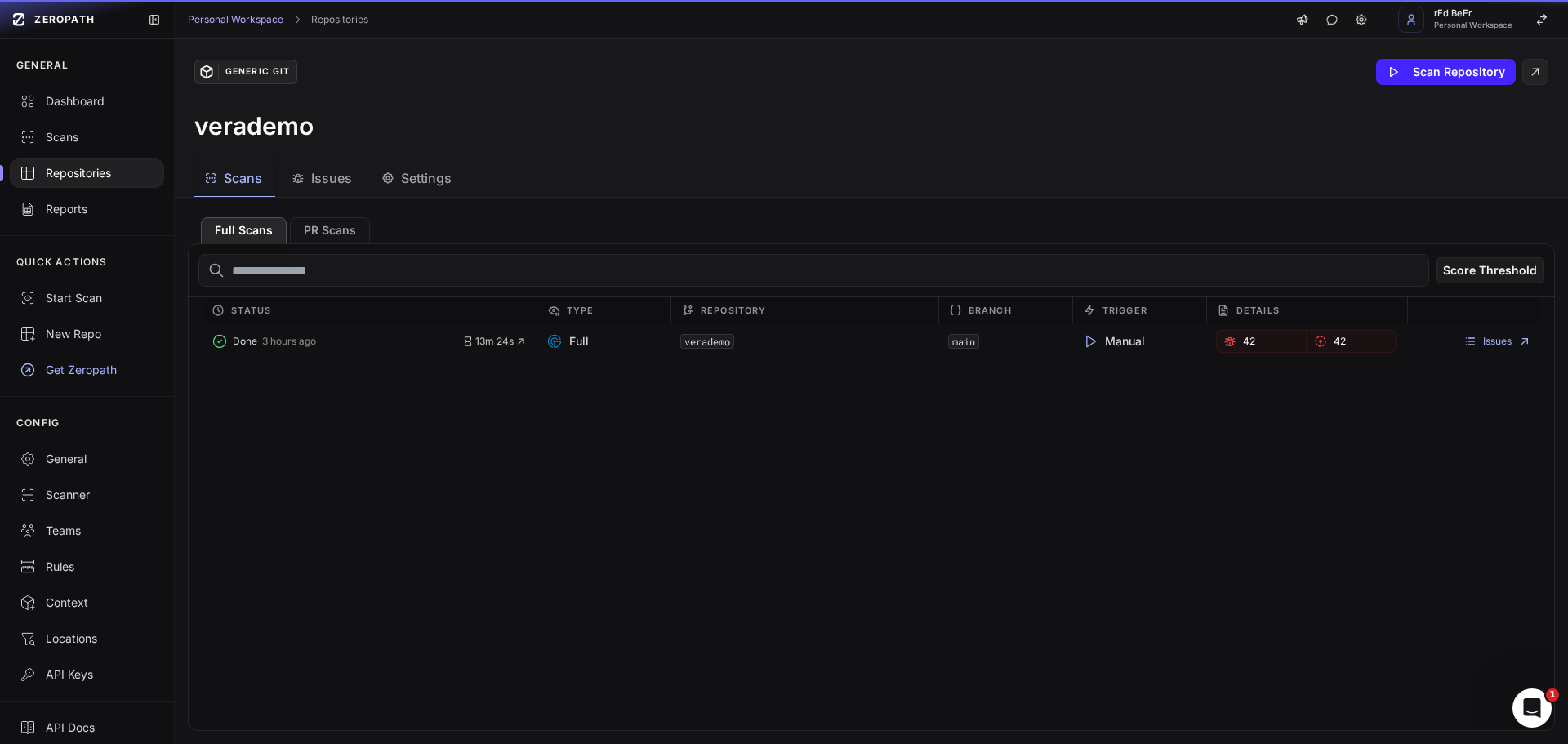
click at [245, 186] on span "Scans" at bounding box center [243, 177] width 38 height 19
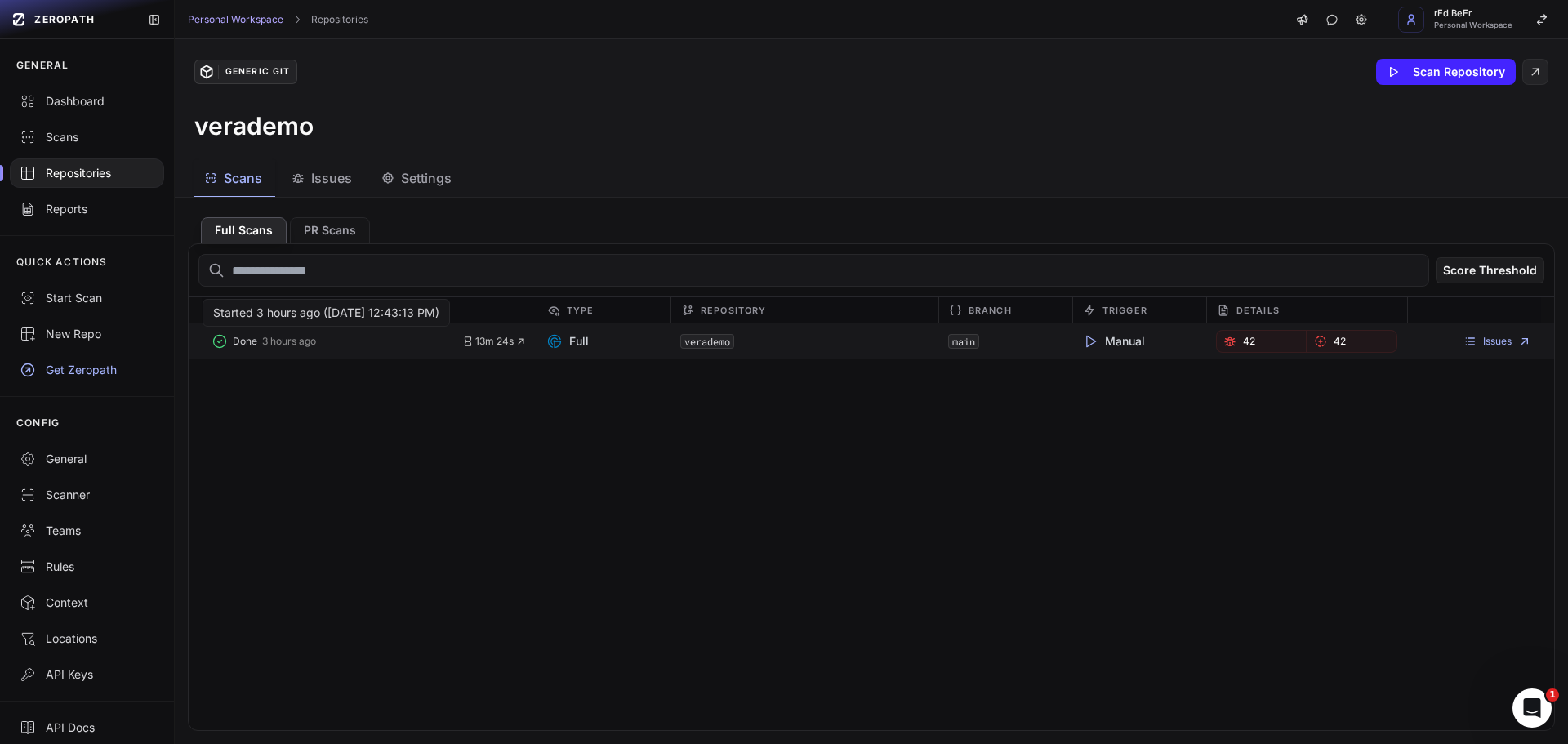
click at [350, 337] on button "Done 3 hours ago" at bounding box center [337, 341] width 250 height 23
click at [297, 335] on span "3 hours ago" at bounding box center [289, 341] width 54 height 13
click at [239, 347] on span "Done" at bounding box center [246, 341] width 25 height 13
click at [73, 118] on link "Dashboard" at bounding box center [86, 101] width 174 height 35
click at [73, 135] on div "Scans" at bounding box center [86, 137] width 134 height 16
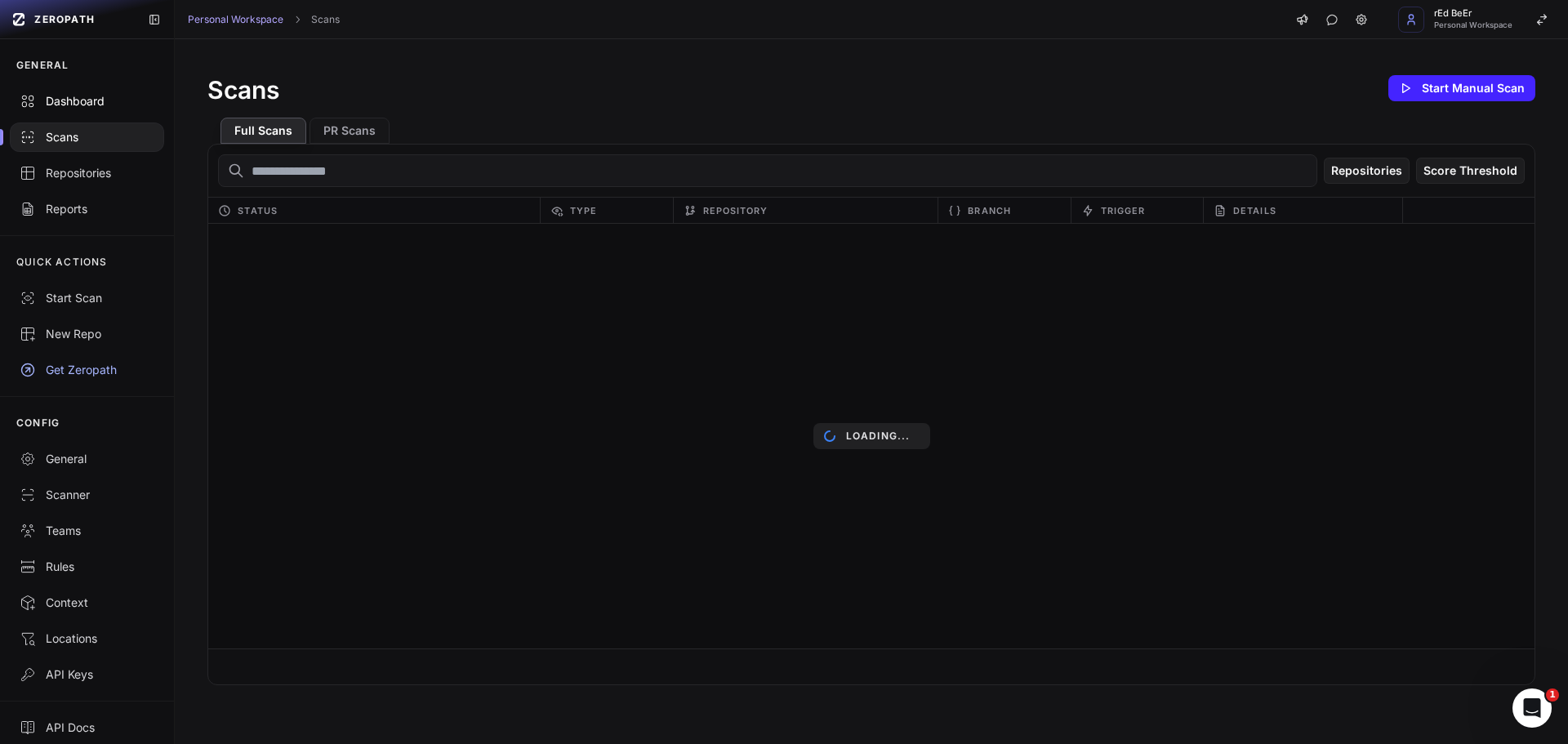
click at [97, 91] on link "Dashboard" at bounding box center [86, 101] width 174 height 35
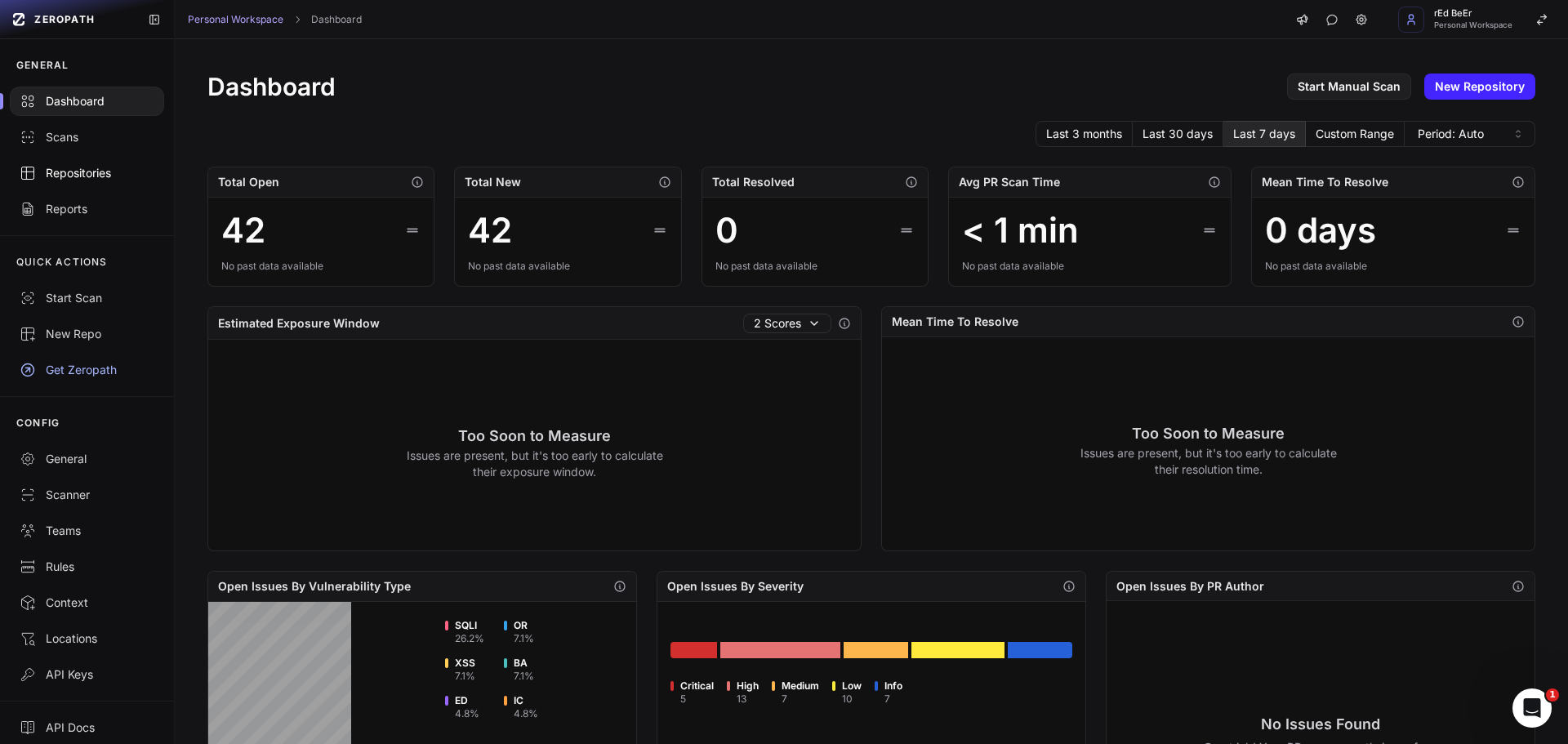
click at [85, 170] on div "Repositories" at bounding box center [86, 173] width 134 height 16
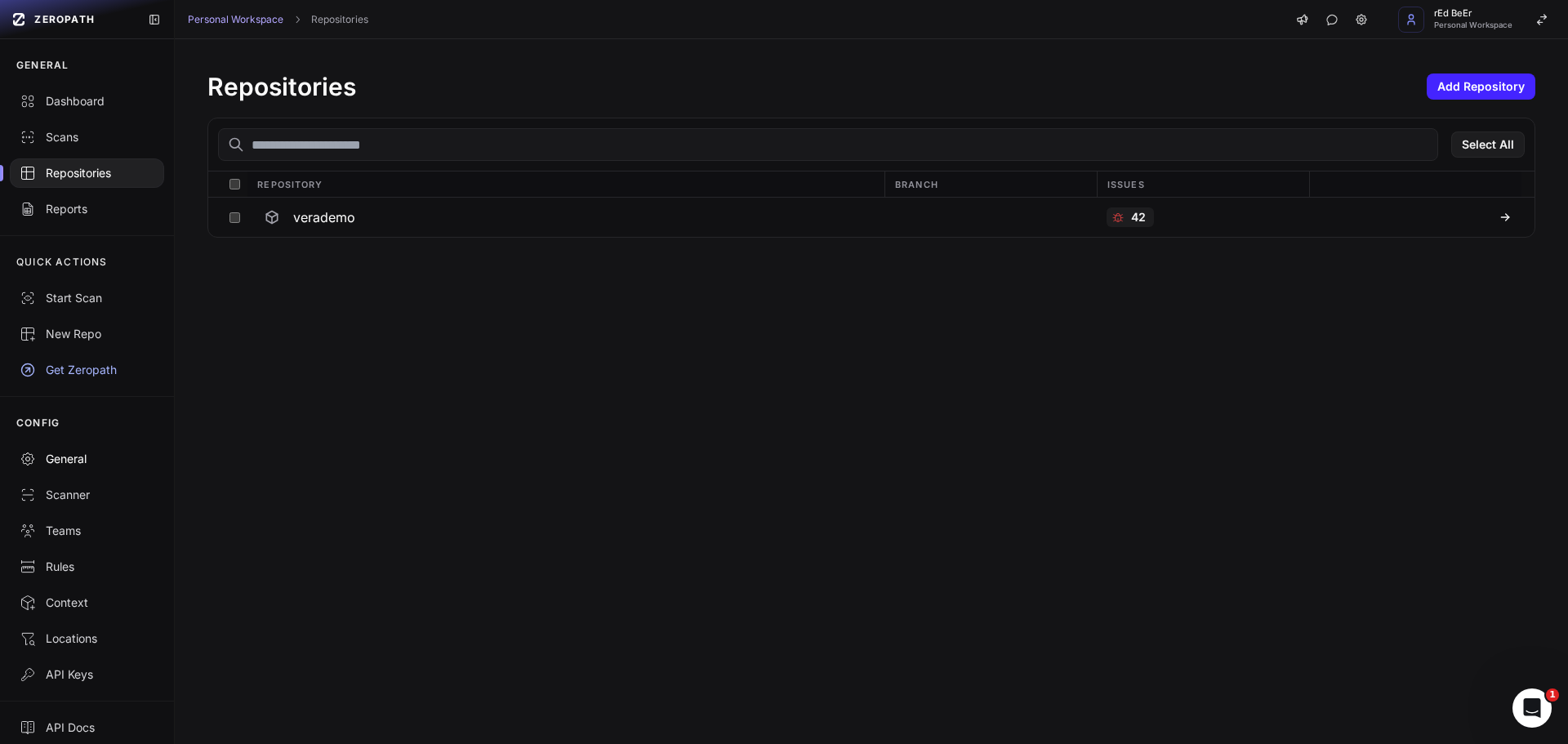
click at [73, 458] on div "General" at bounding box center [86, 458] width 134 height 16
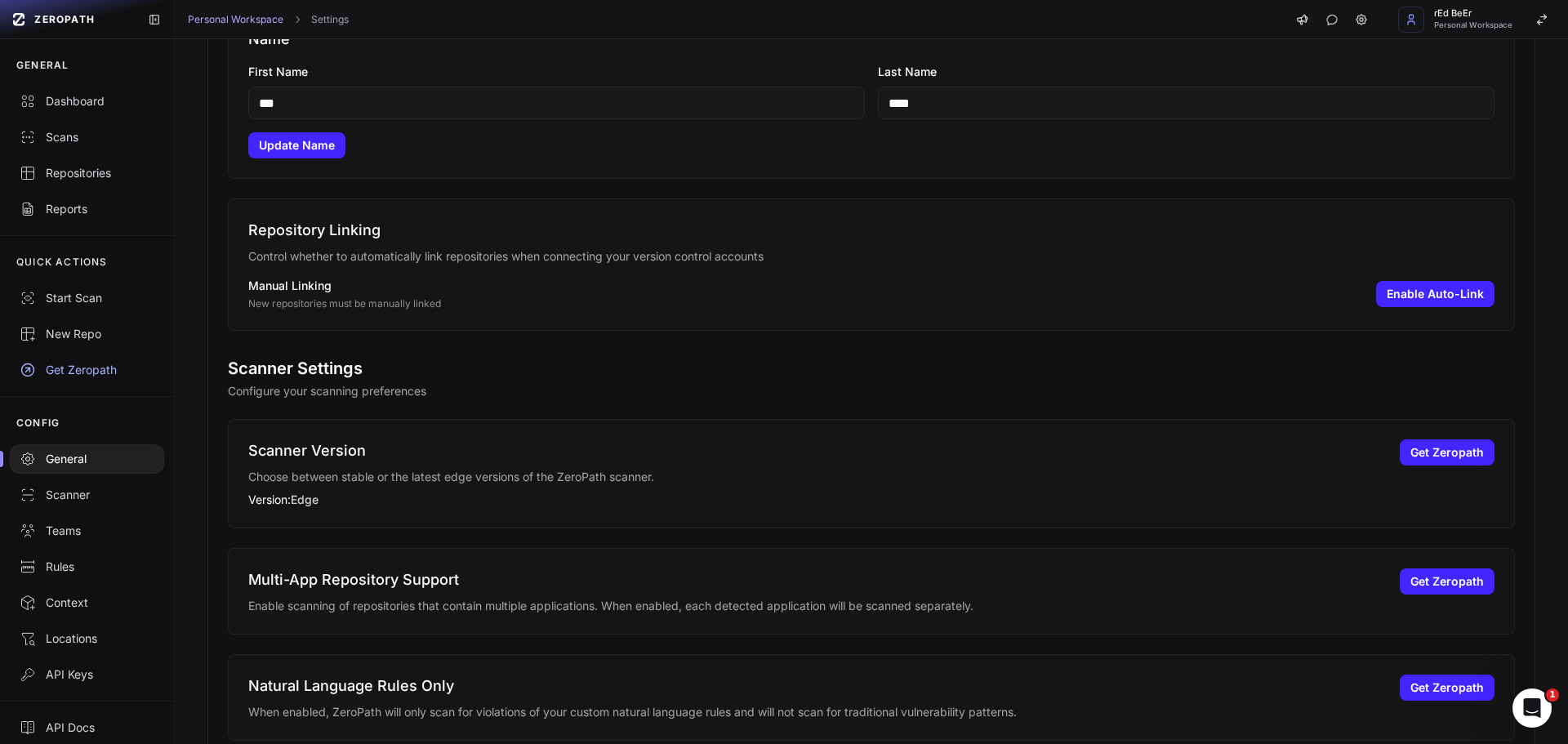
scroll to position [568, 0]
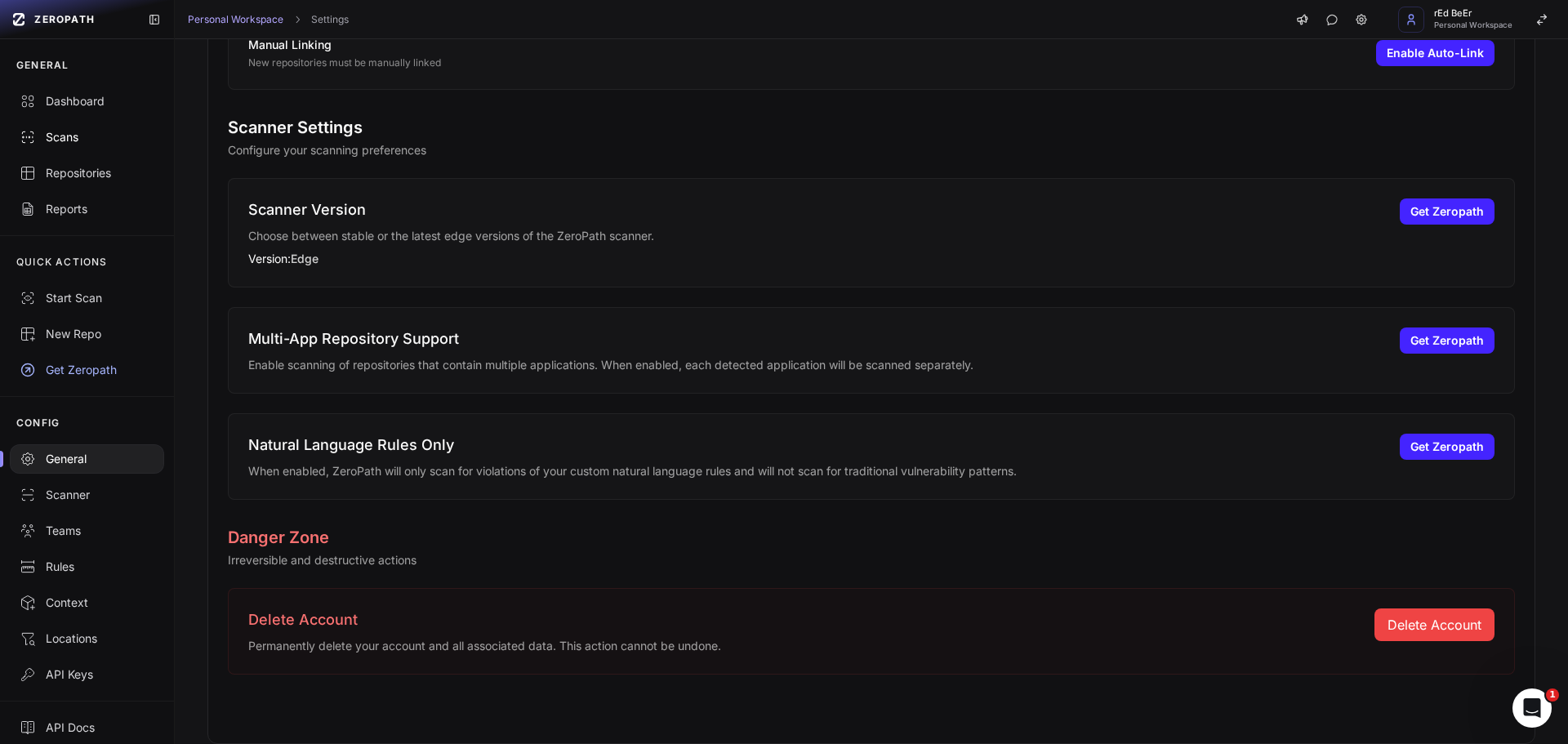
click at [62, 140] on div "Scans" at bounding box center [86, 137] width 134 height 16
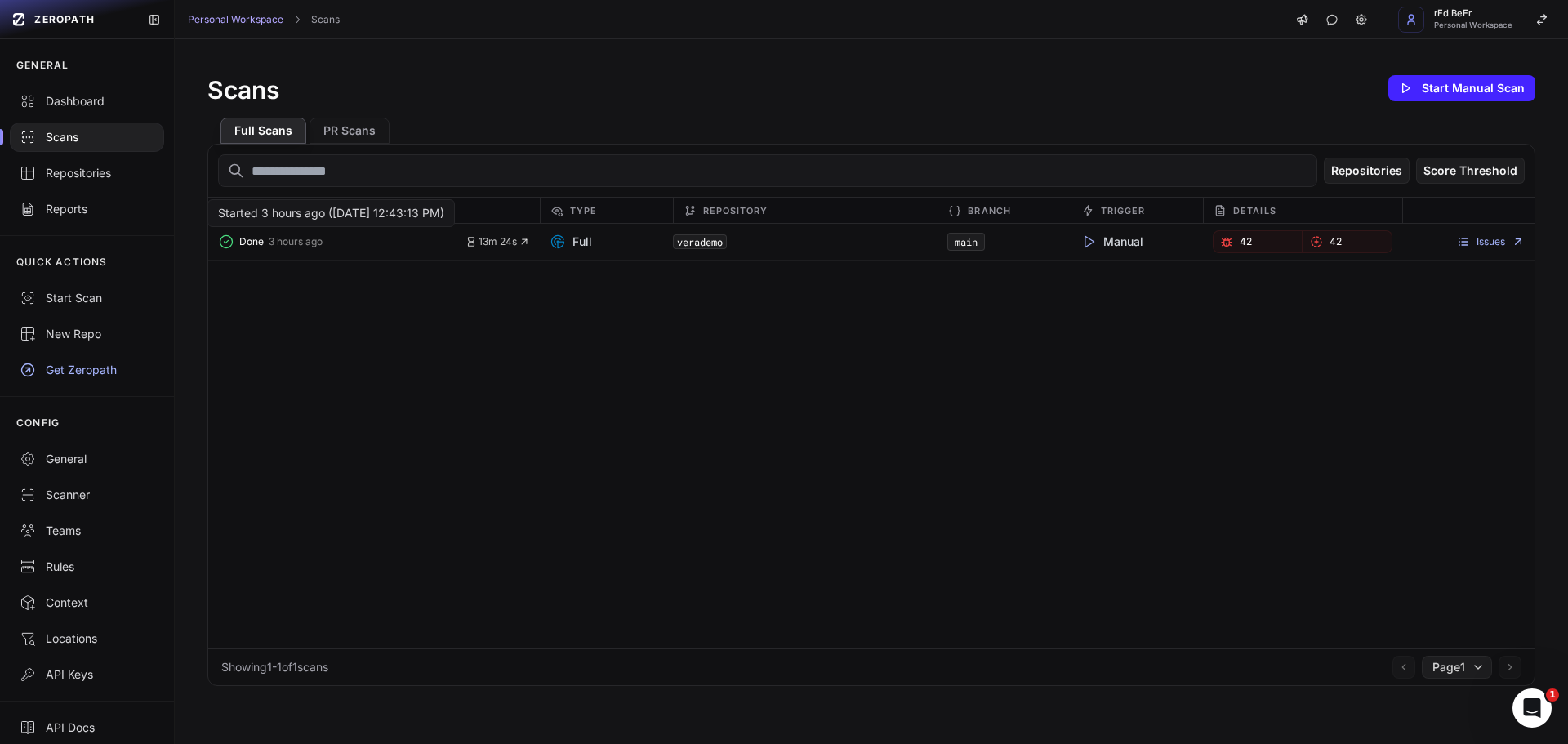
click at [246, 239] on span "Done" at bounding box center [251, 242] width 25 height 13
click at [357, 135] on button "PR Scans" at bounding box center [349, 130] width 80 height 26
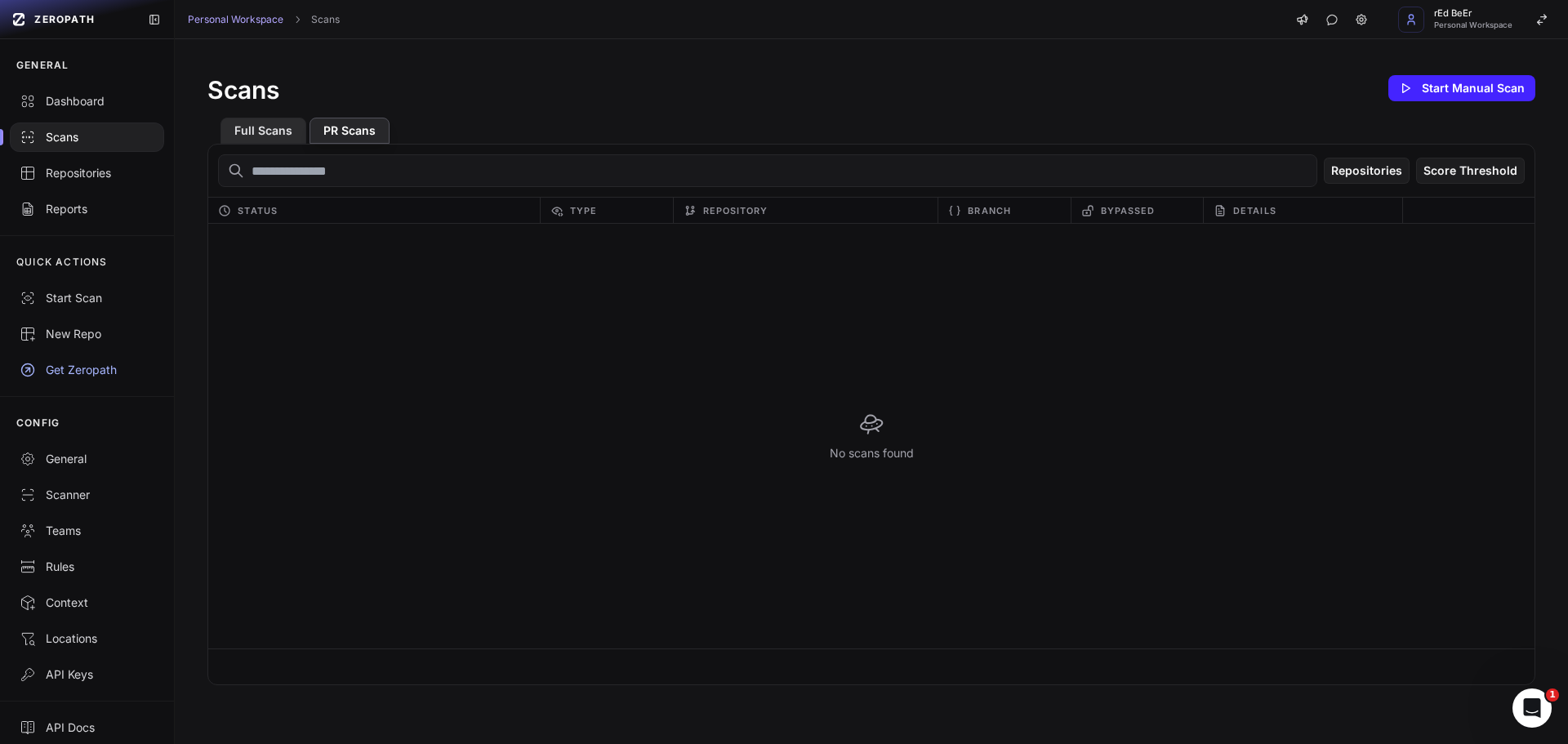
click at [276, 136] on button "Full Scans" at bounding box center [263, 130] width 85 height 26
click at [1497, 86] on button "Start Manual Scan" at bounding box center [1461, 87] width 147 height 26
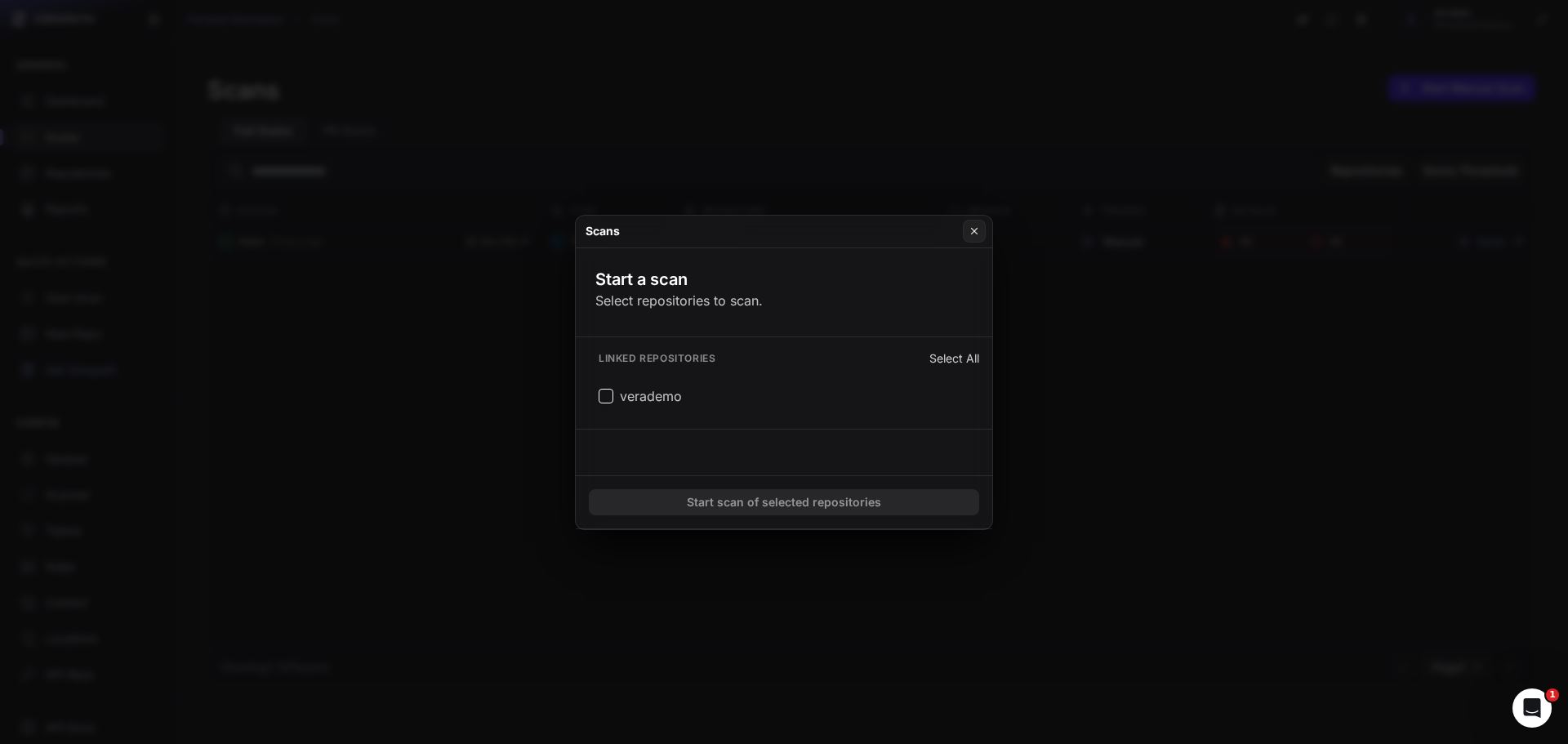
click at [970, 357] on button "Select All" at bounding box center [954, 358] width 50 height 16
click at [617, 404] on span "verademo" at bounding box center [640, 396] width 83 height 19
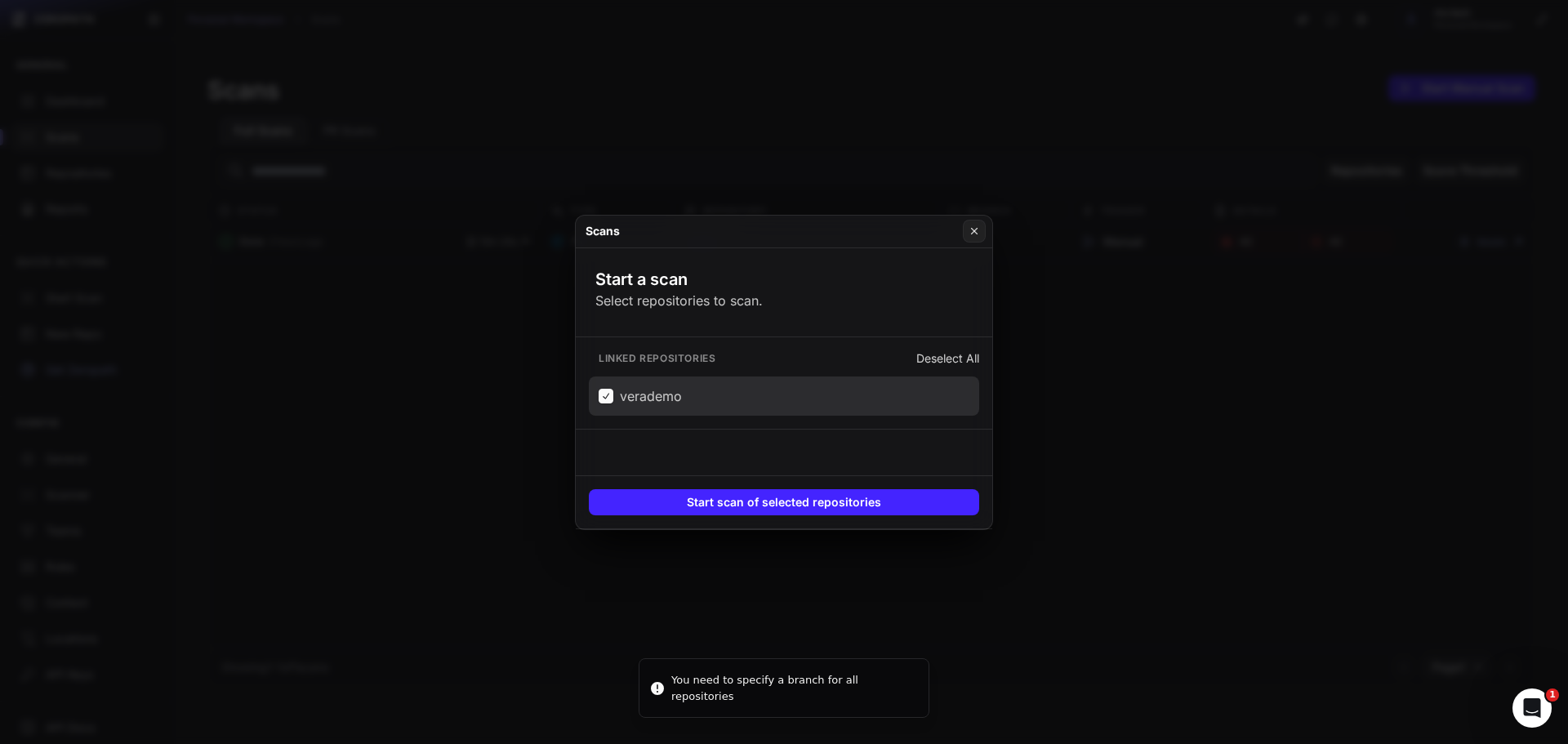
click at [830, 358] on div "Linked repositories Deselect All" at bounding box center [784, 358] width 390 height 16
click at [837, 382] on button "verademo" at bounding box center [784, 396] width 390 height 39
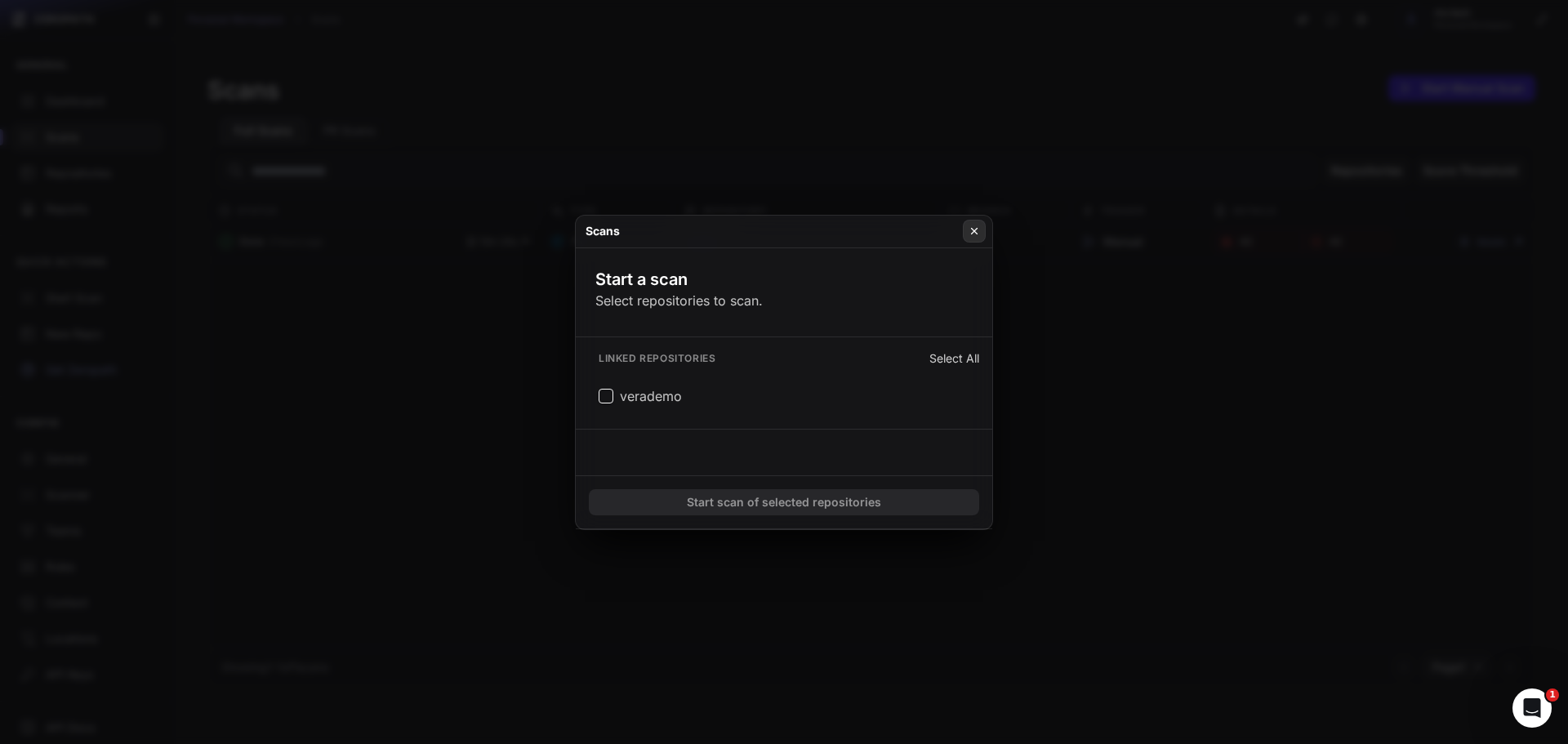
click at [972, 236] on icon at bounding box center [974, 231] width 12 height 13
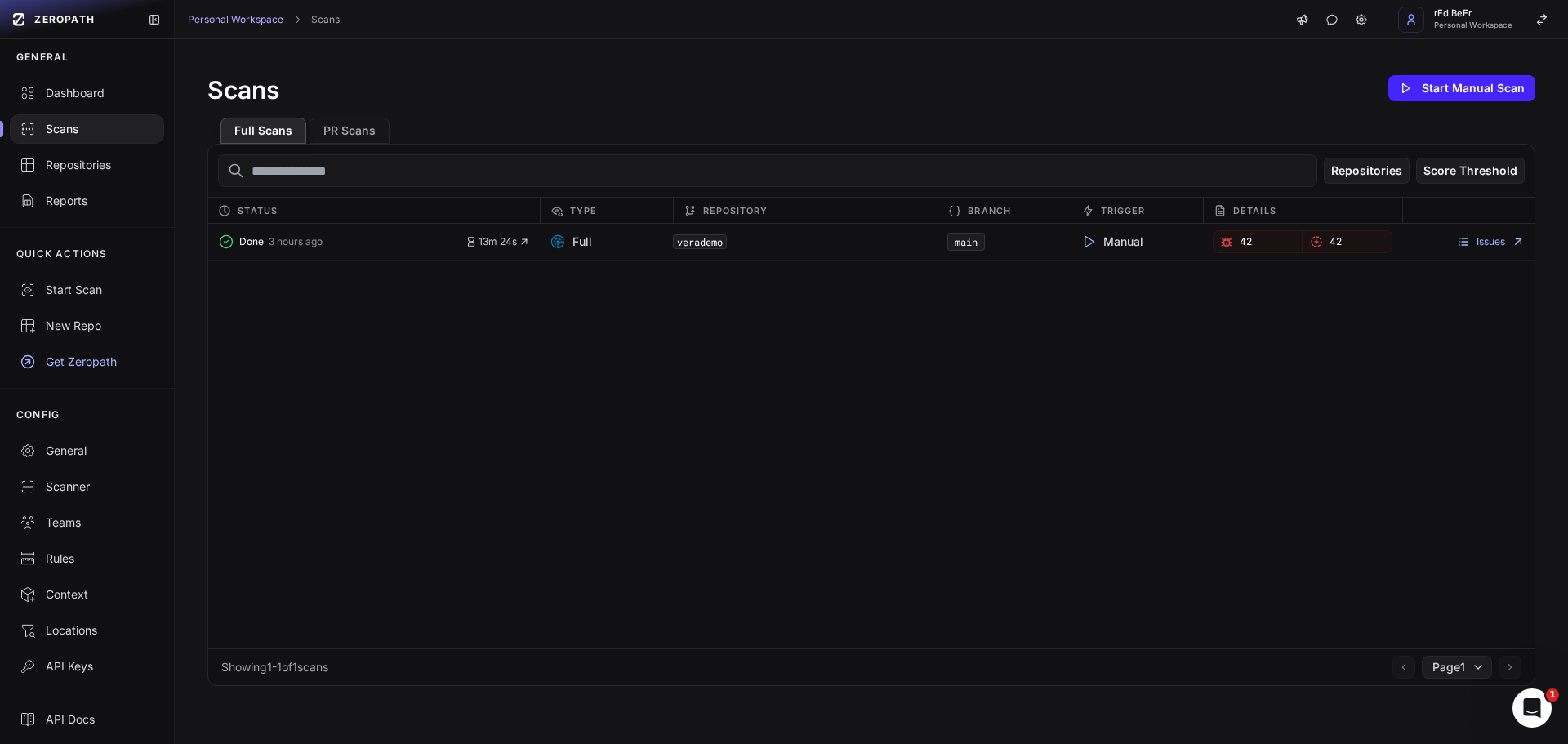
scroll to position [10, 0]
click at [67, 653] on link "API Keys" at bounding box center [86, 663] width 174 height 35
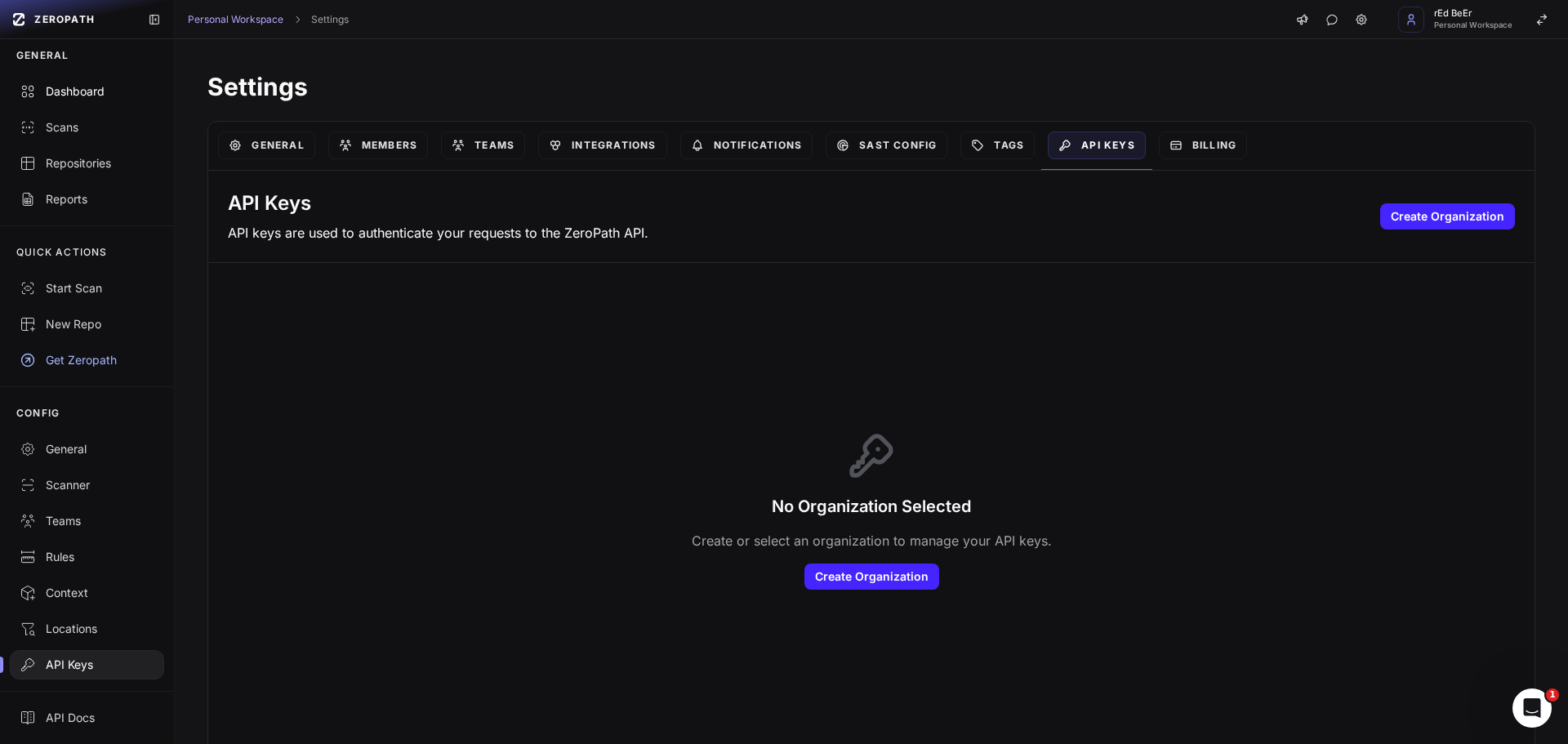
click at [62, 102] on link "Dashboard" at bounding box center [86, 91] width 174 height 35
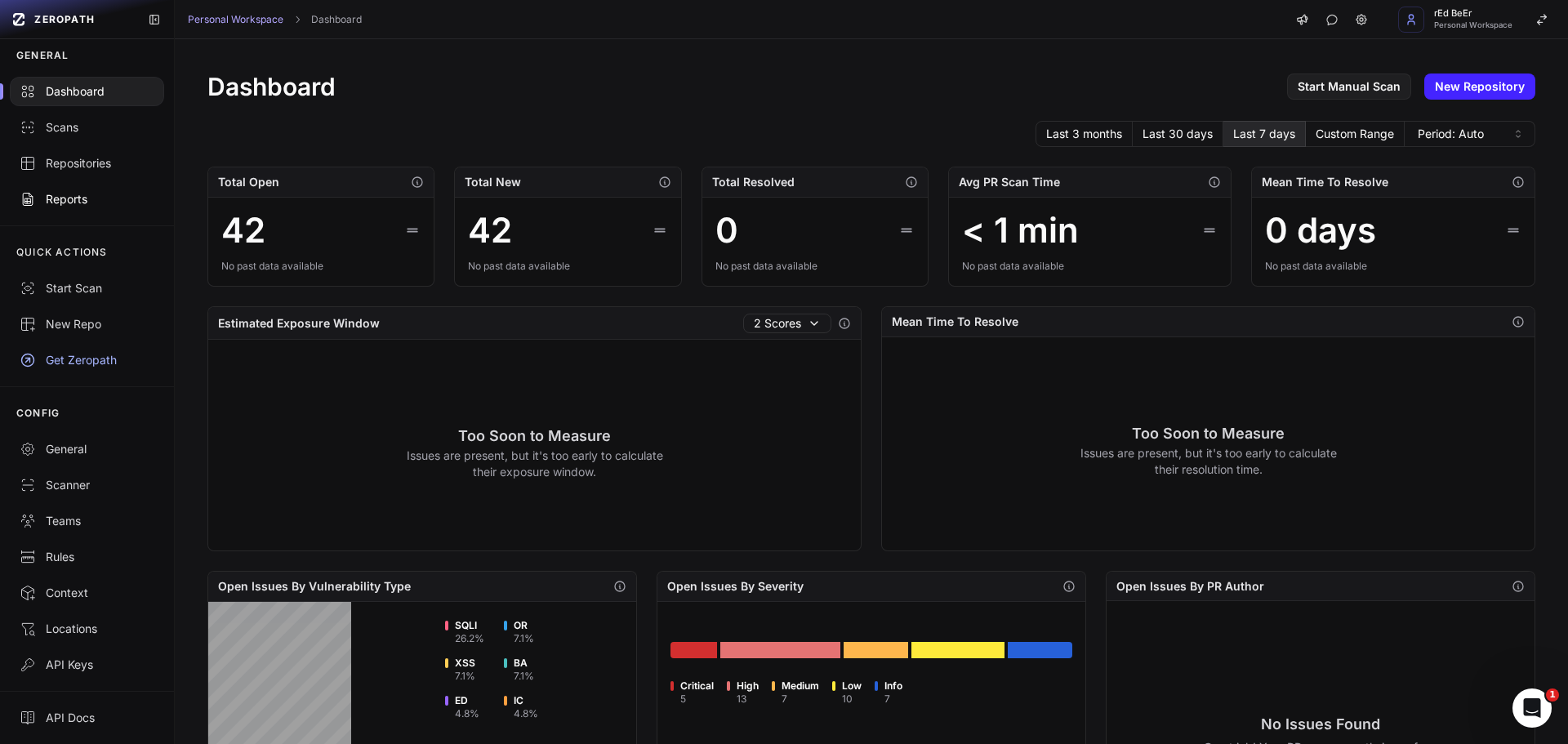
click at [80, 200] on div "Reports" at bounding box center [86, 198] width 134 height 16
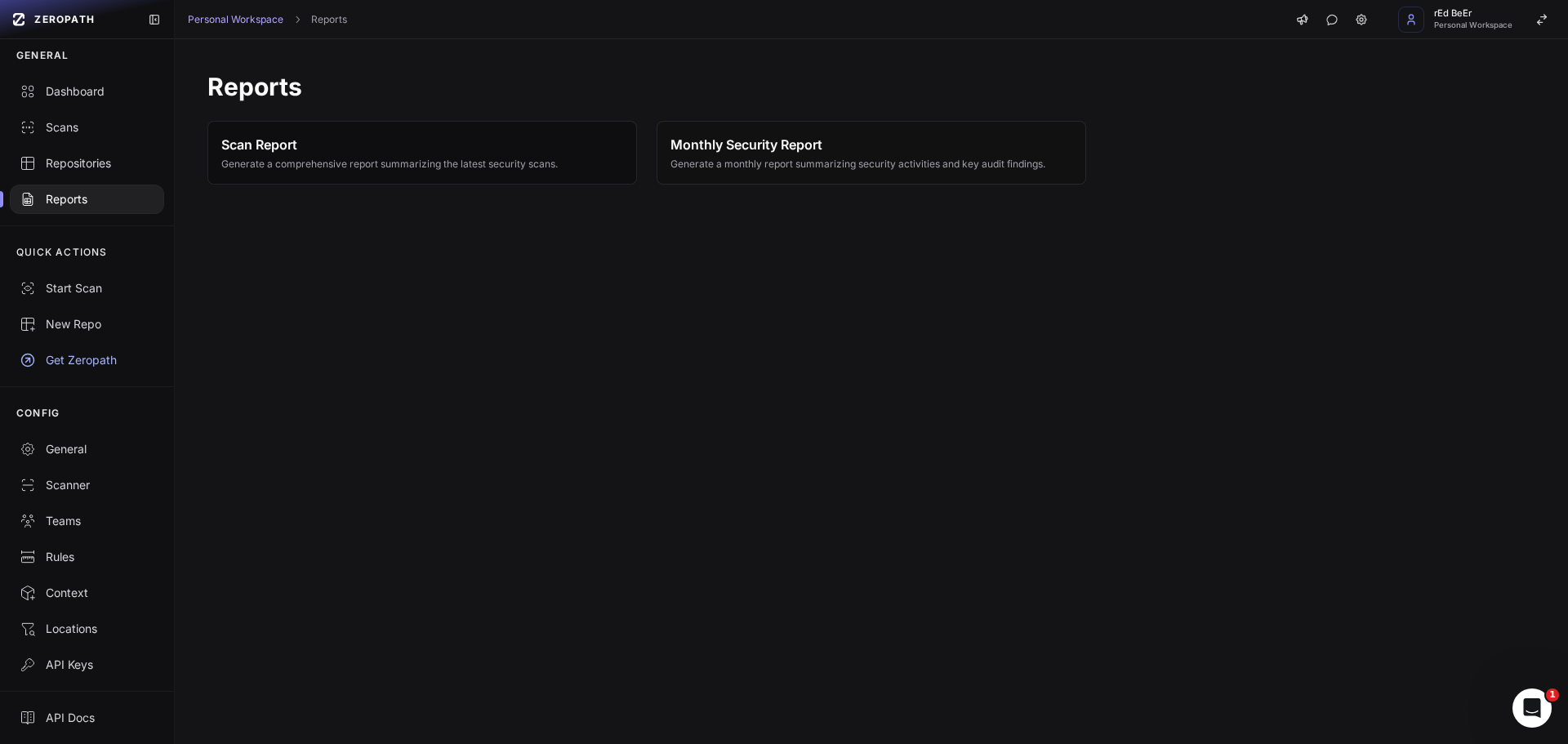
click at [484, 160] on span "Generate a comprehensive report summarizing the latest security scans." at bounding box center [389, 164] width 337 height 13
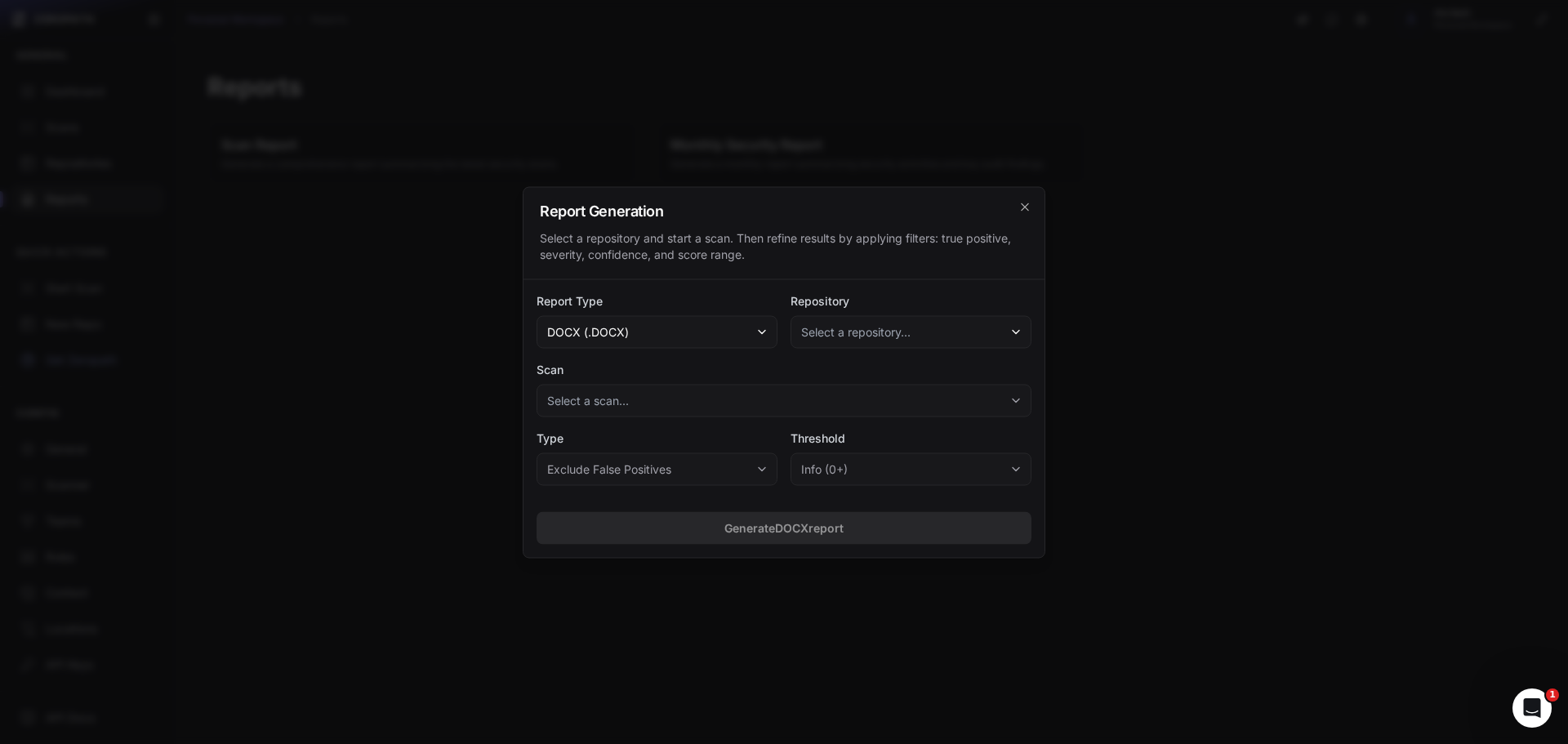
click at [754, 325] on button "docx (.docx)" at bounding box center [656, 332] width 241 height 33
click at [753, 221] on div "Report Generation Select a repository and start a scan. Then refine results by …" at bounding box center [784, 233] width 521 height 92
click at [876, 337] on span "Select a repository..." at bounding box center [855, 331] width 109 height 16
click at [860, 377] on span "verademo" at bounding box center [851, 376] width 88 height 16
click at [623, 400] on span "Select a scan..." at bounding box center [587, 400] width 82 height 16
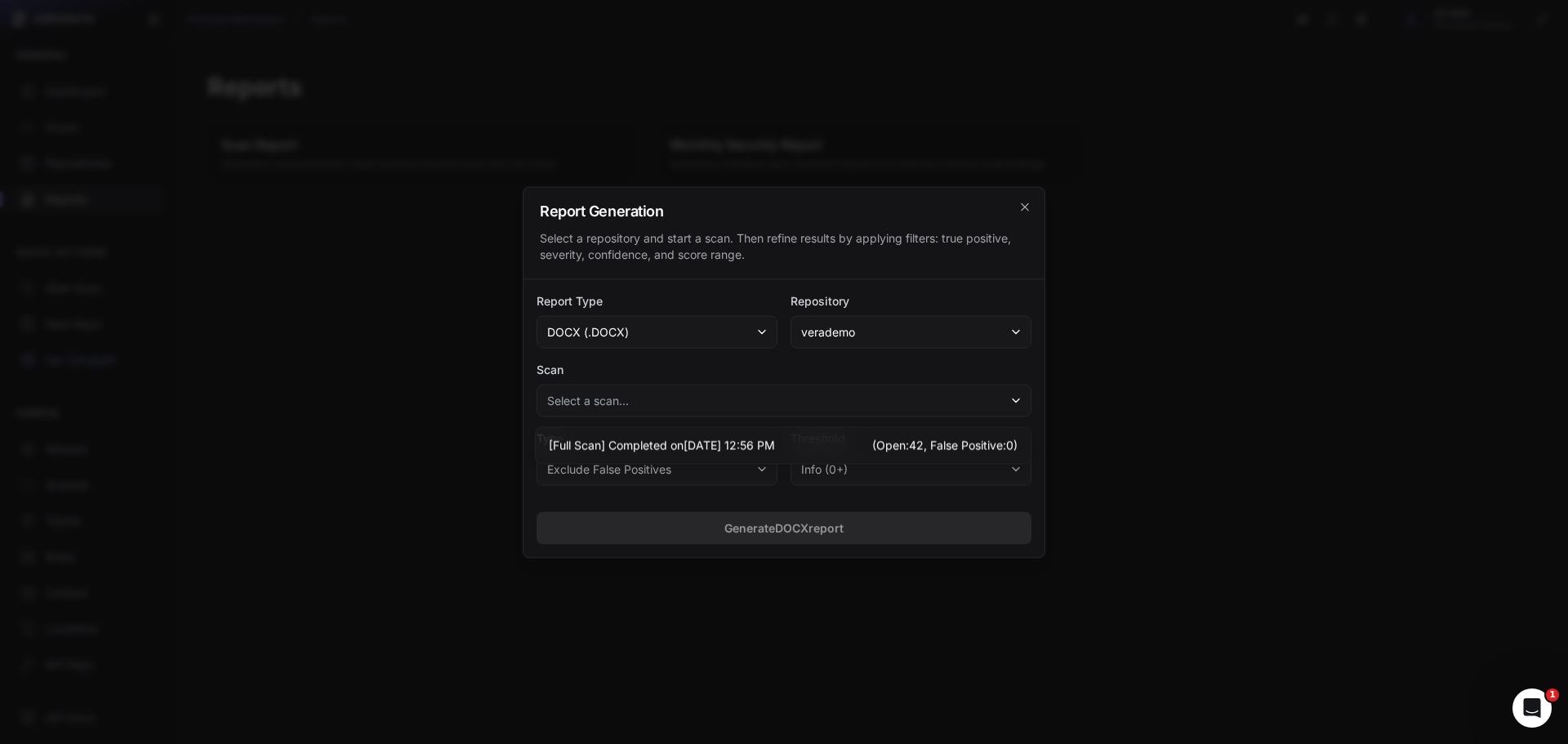
click at [660, 399] on button "Select a scan..." at bounding box center [784, 400] width 495 height 33
click at [646, 407] on button "Select a scan..." at bounding box center [784, 400] width 495 height 33
click at [661, 450] on span "Completed on [DATE] 12:56 PM" at bounding box center [691, 445] width 167 height 16
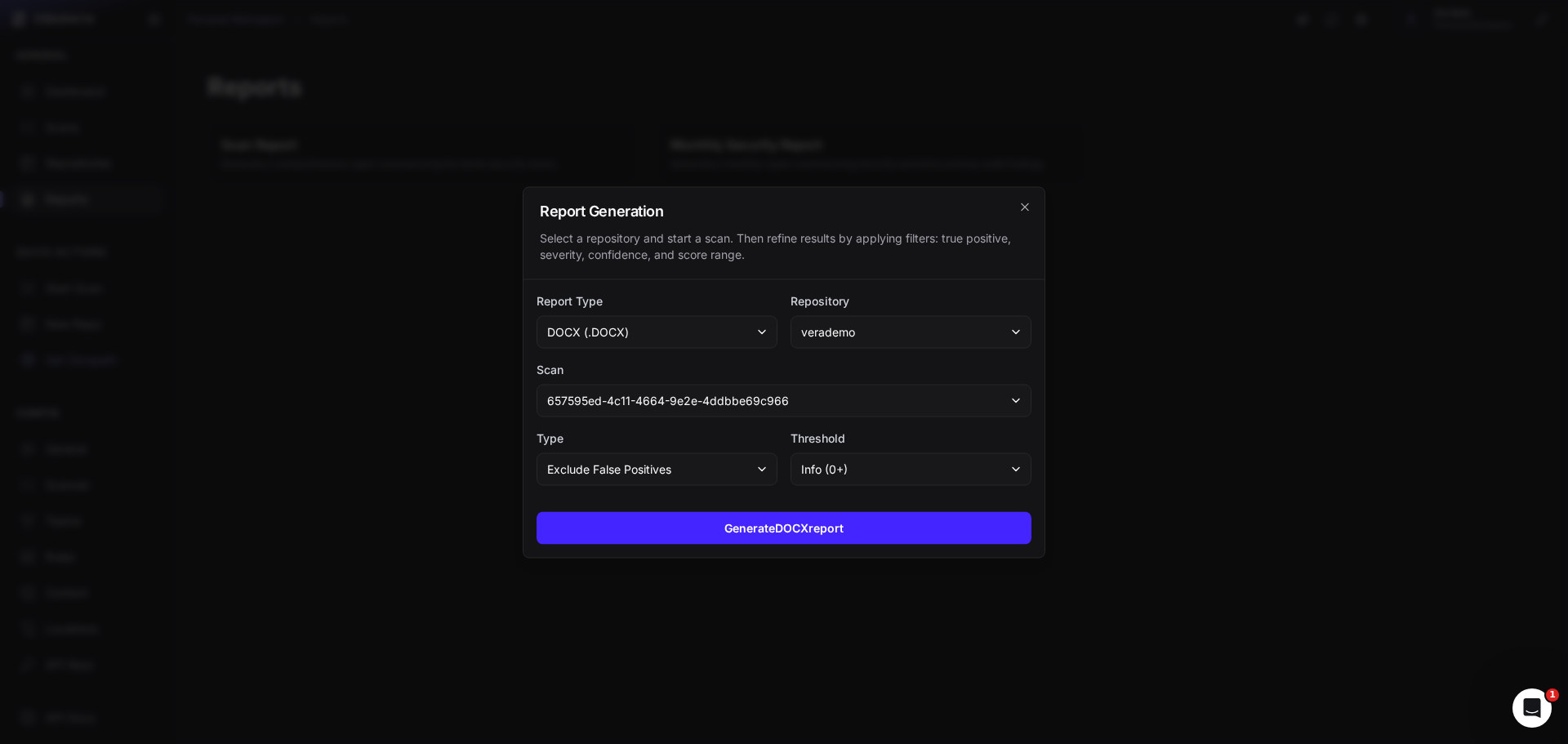
click at [855, 469] on button "info (0+)" at bounding box center [910, 469] width 241 height 33
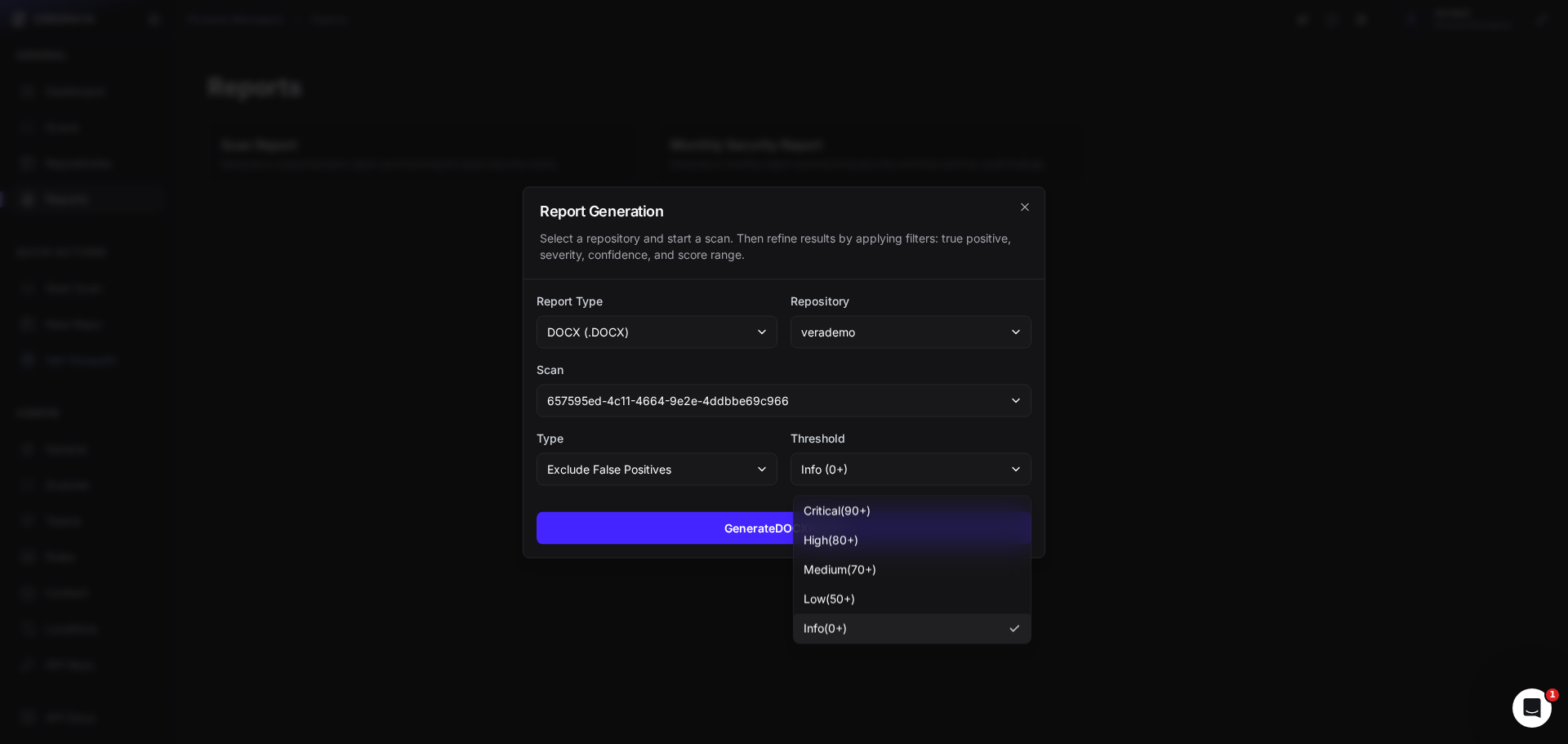
click at [855, 469] on button "info (0+)" at bounding box center [910, 469] width 241 height 33
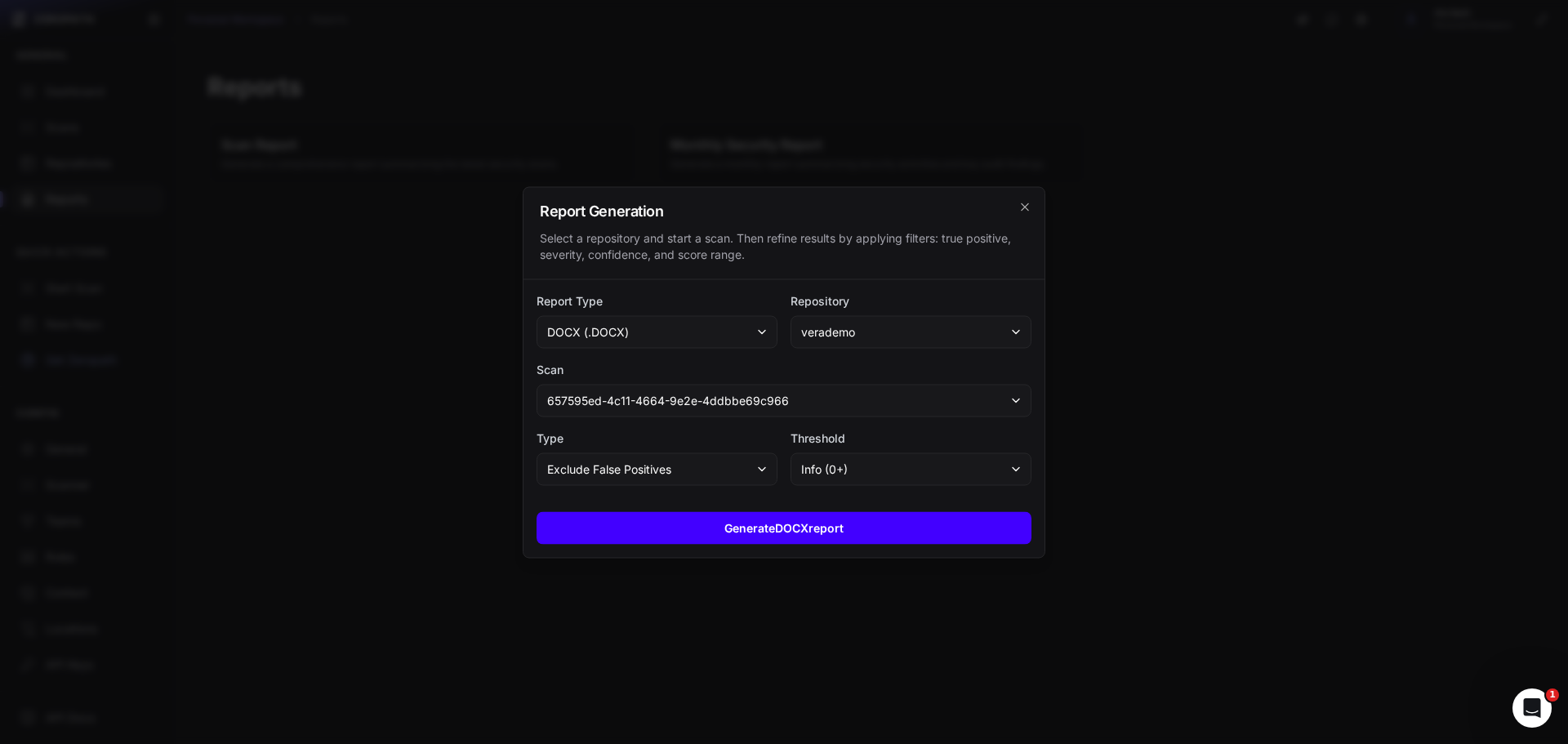
click at [797, 522] on button "Generate DOCX report" at bounding box center [784, 527] width 495 height 33
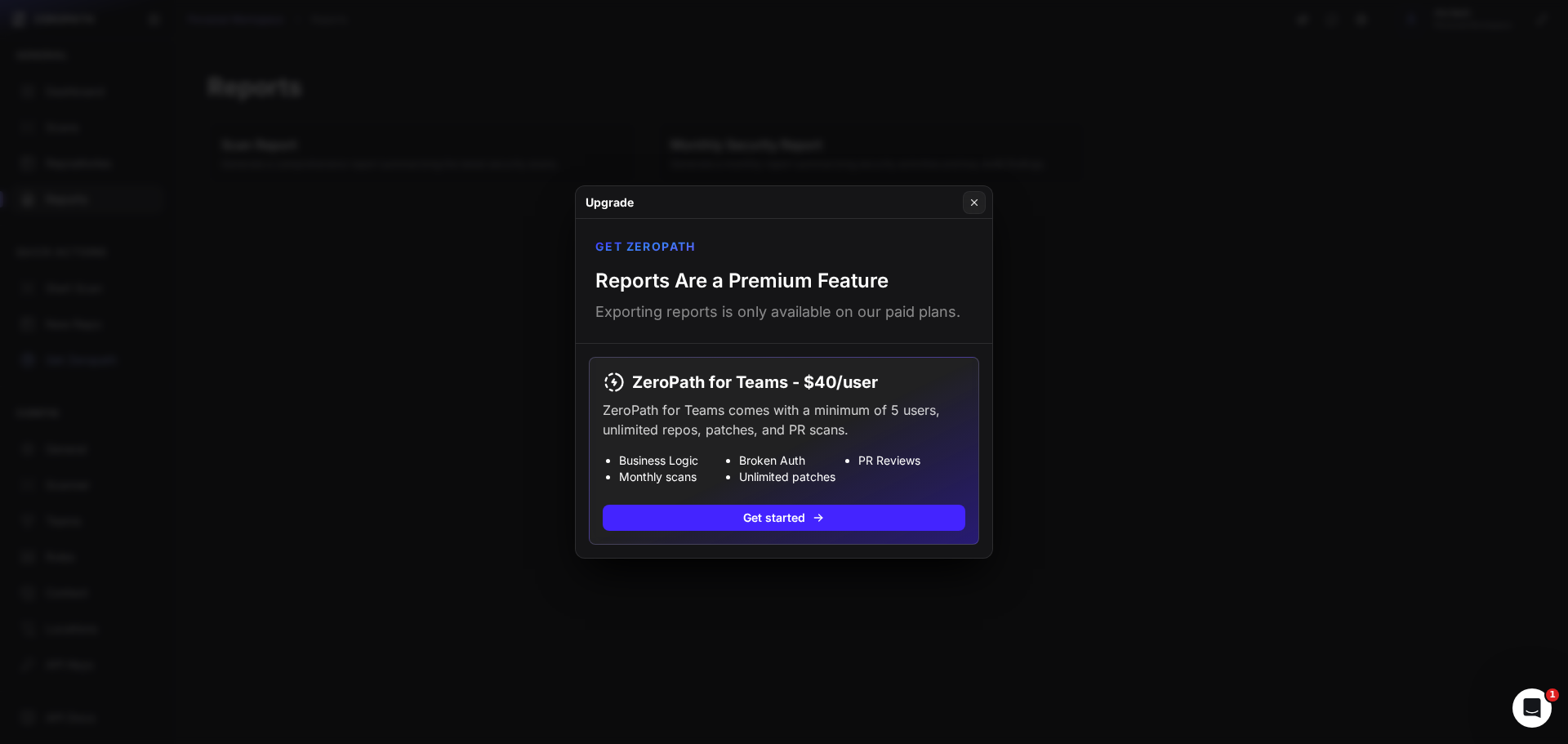
click at [975, 186] on div "Upgrade" at bounding box center [784, 202] width 416 height 33
click at [968, 200] on button at bounding box center [974, 202] width 23 height 23
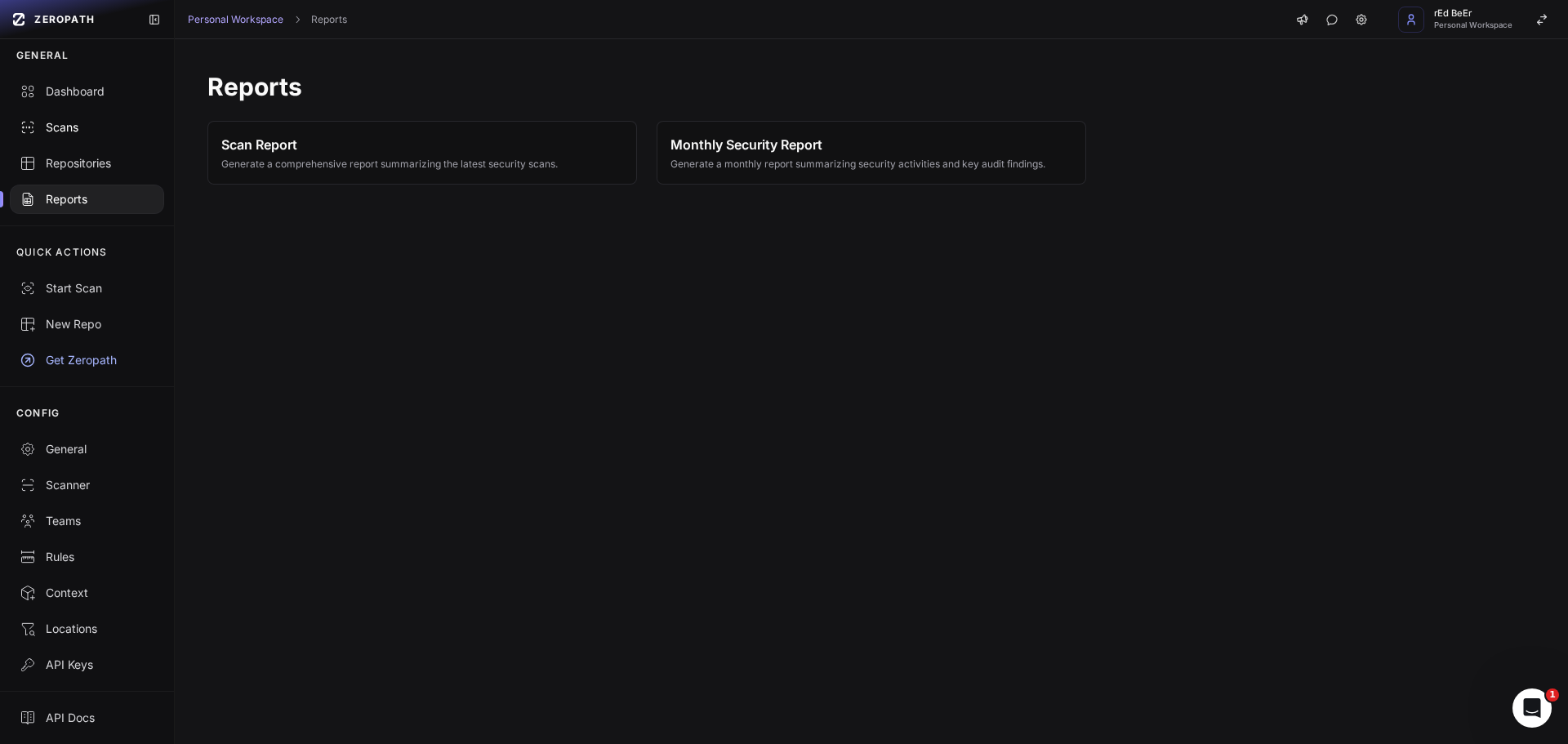
click at [74, 130] on div "Scans" at bounding box center [86, 127] width 134 height 16
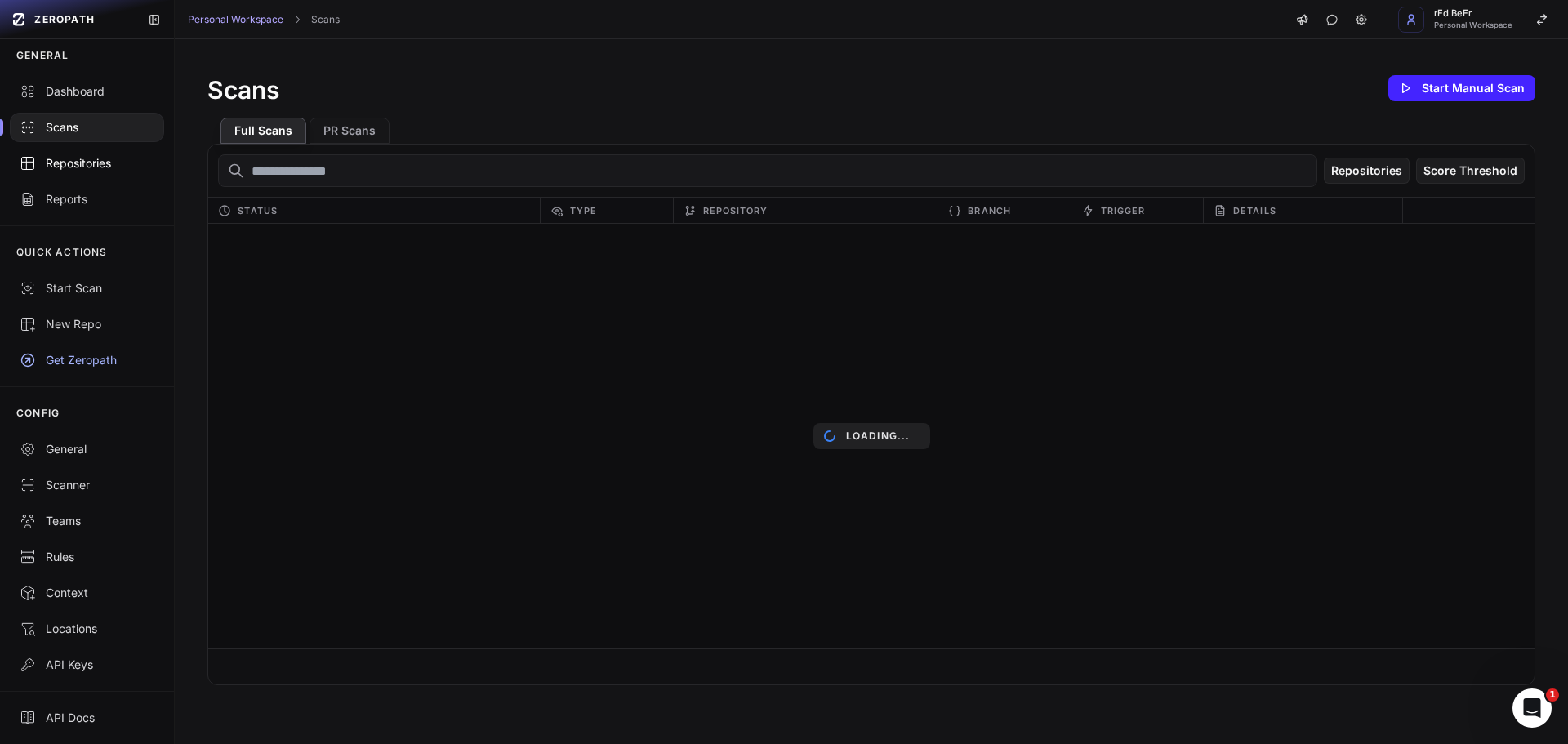
click at [84, 149] on link "Repositories" at bounding box center [86, 163] width 174 height 35
